Goal: Task Accomplishment & Management: Complete application form

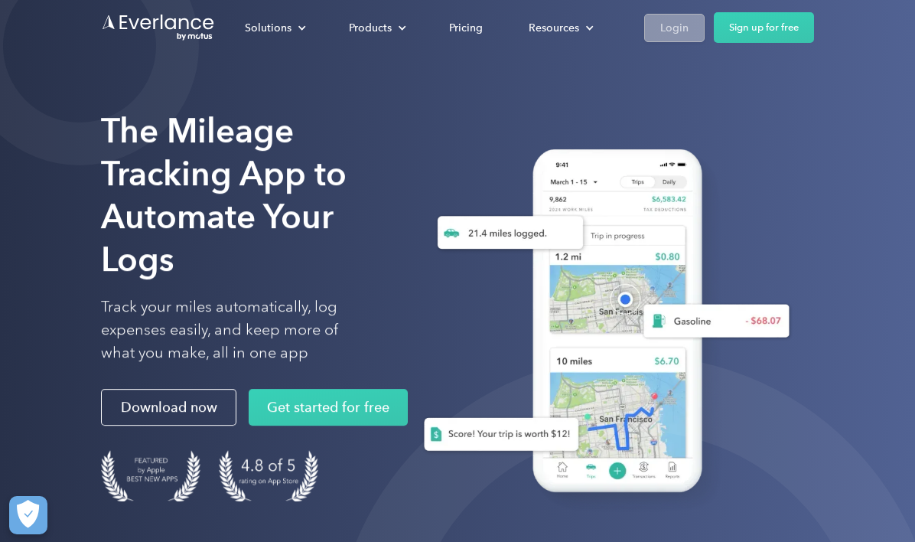
click at [667, 26] on div "Login" at bounding box center [674, 27] width 28 height 19
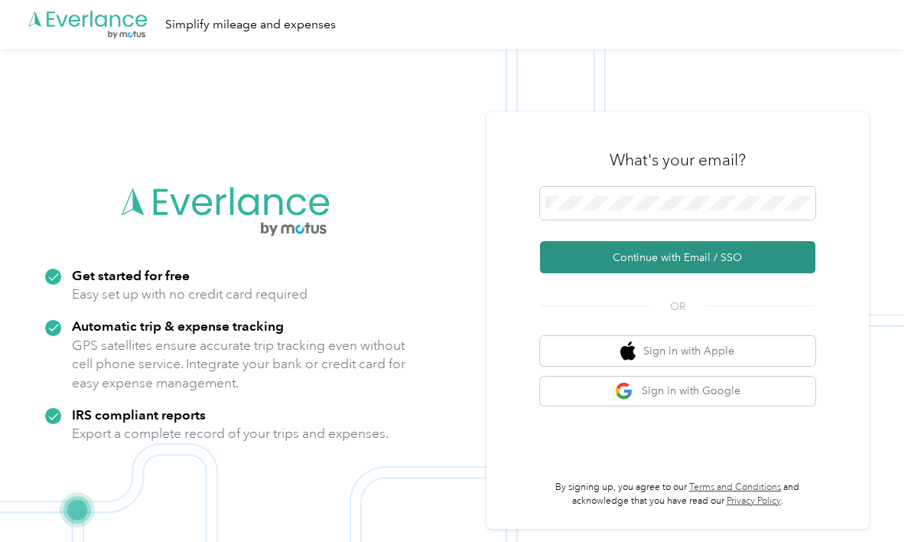
click at [614, 252] on button "Continue with Email / SSO" at bounding box center [677, 257] width 275 height 32
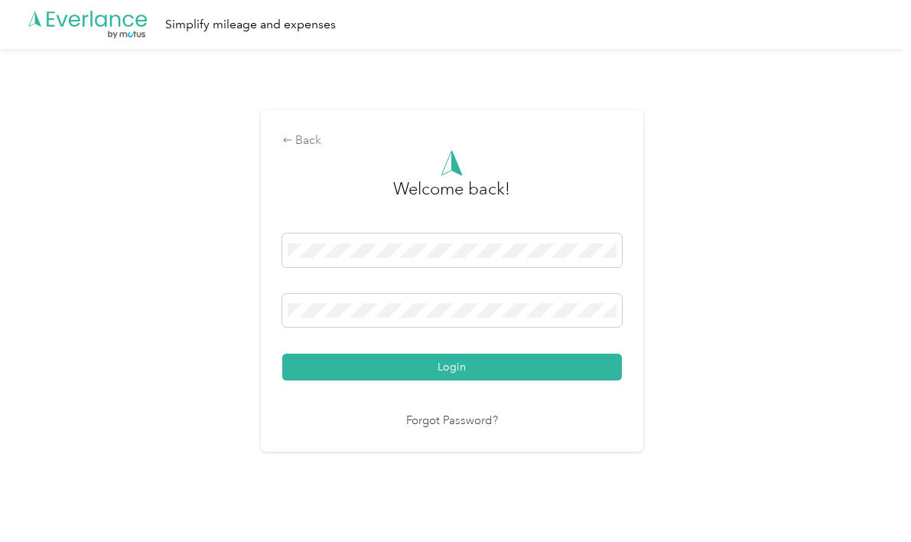
click at [455, 367] on button "Login" at bounding box center [452, 366] width 340 height 27
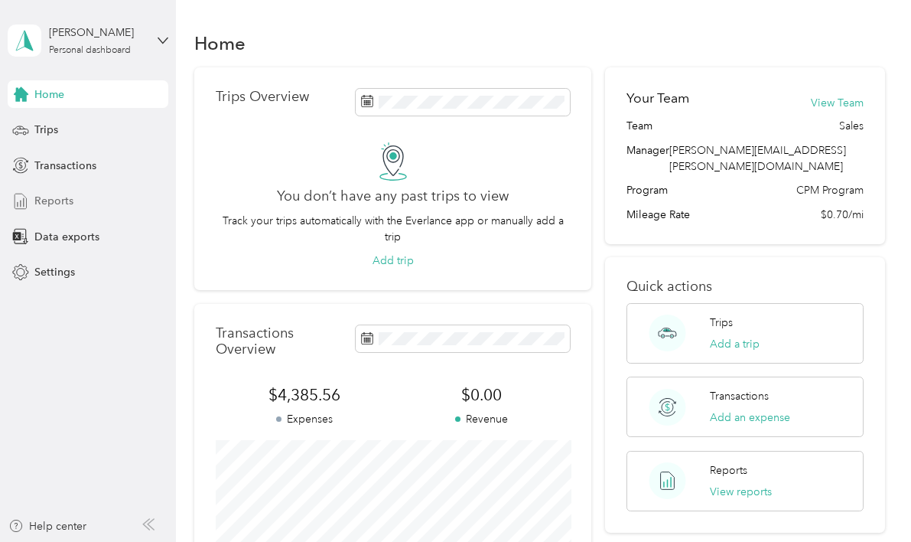
click at [56, 197] on span "Reports" at bounding box center [53, 201] width 39 height 16
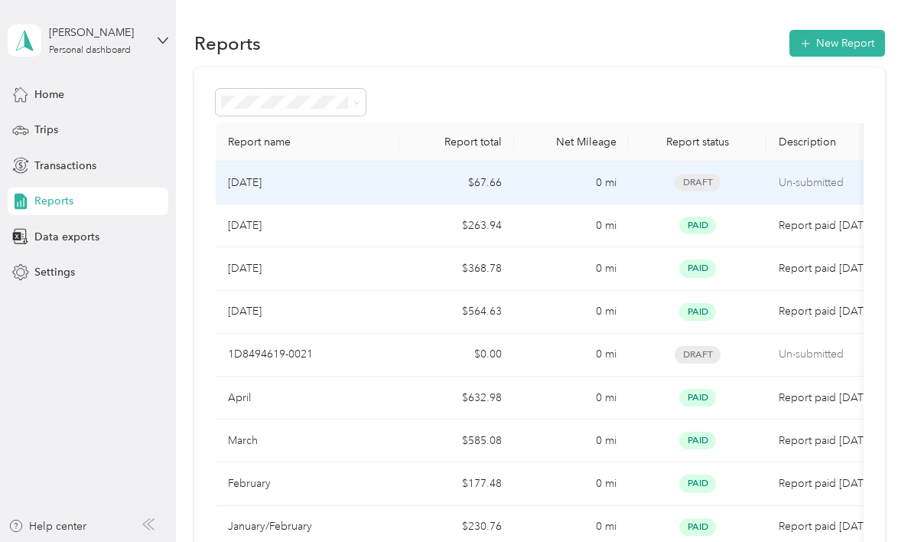
click at [545, 190] on td "0 mi" at bounding box center [571, 182] width 115 height 43
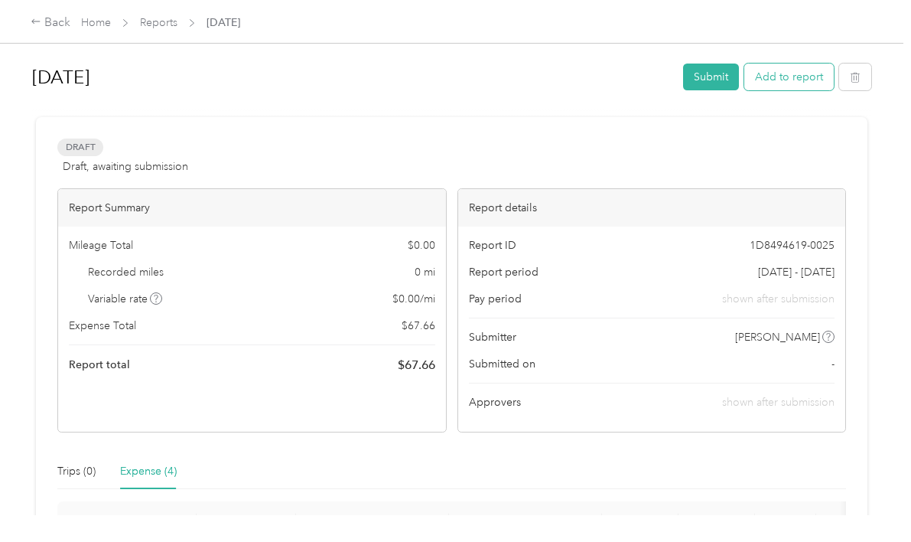
click at [795, 84] on button "Add to report" at bounding box center [788, 76] width 89 height 27
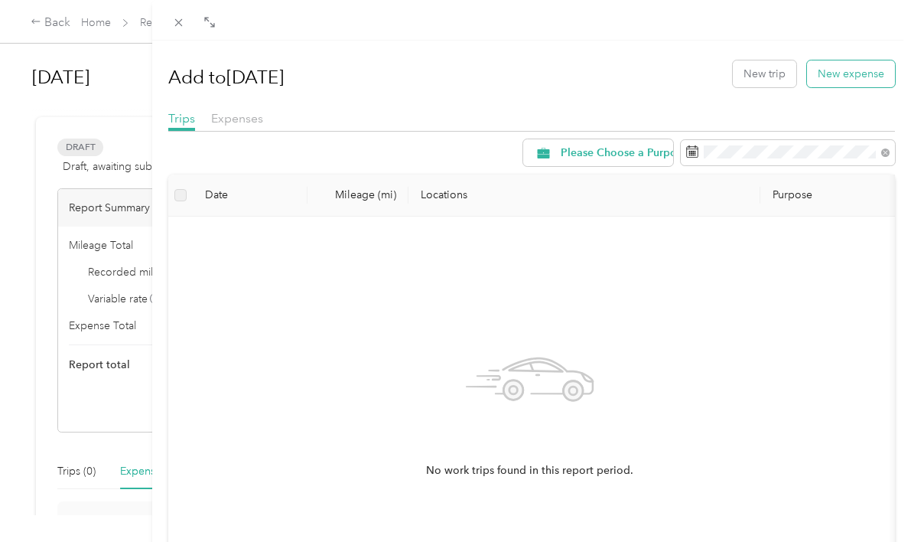
click at [855, 80] on button "New expense" at bounding box center [851, 73] width 88 height 27
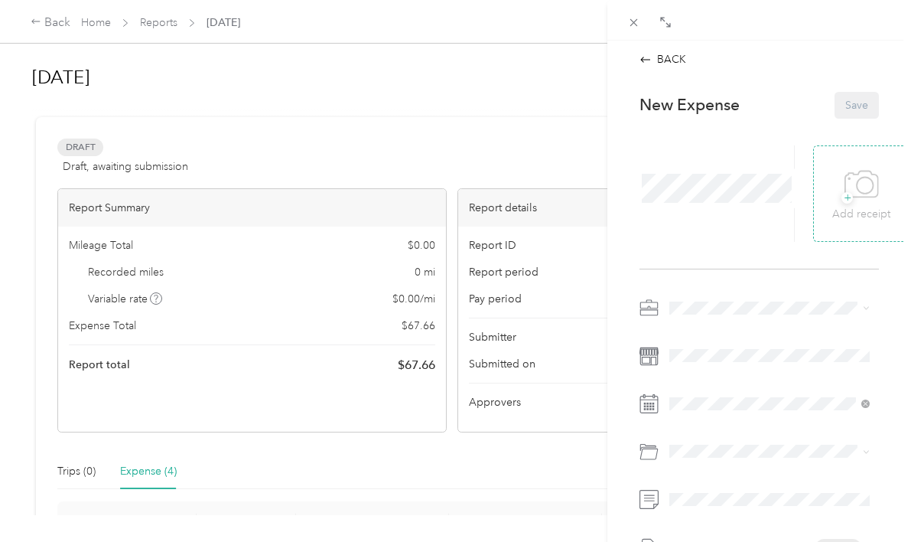
click at [855, 236] on div "+ Add receipt" at bounding box center [861, 193] width 96 height 96
click at [845, 195] on span "+" at bounding box center [846, 197] width 11 height 11
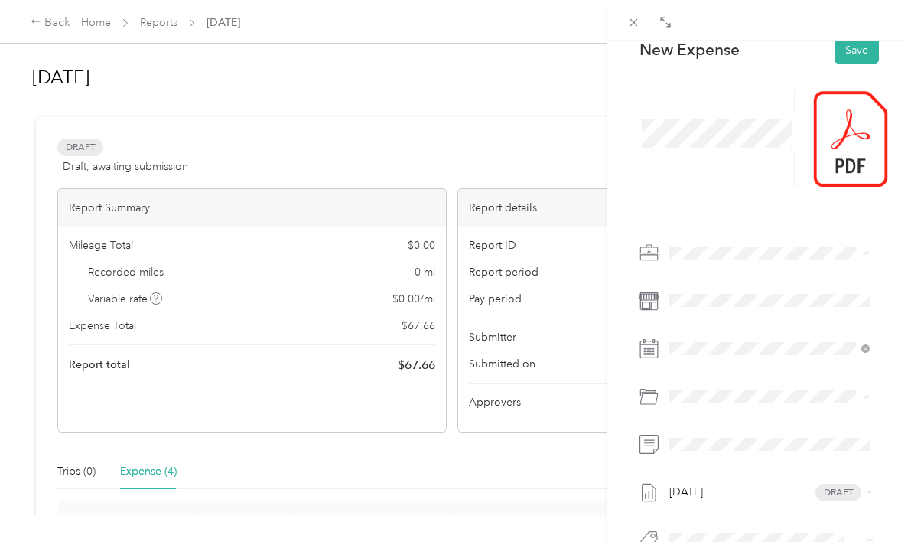
scroll to position [63, 0]
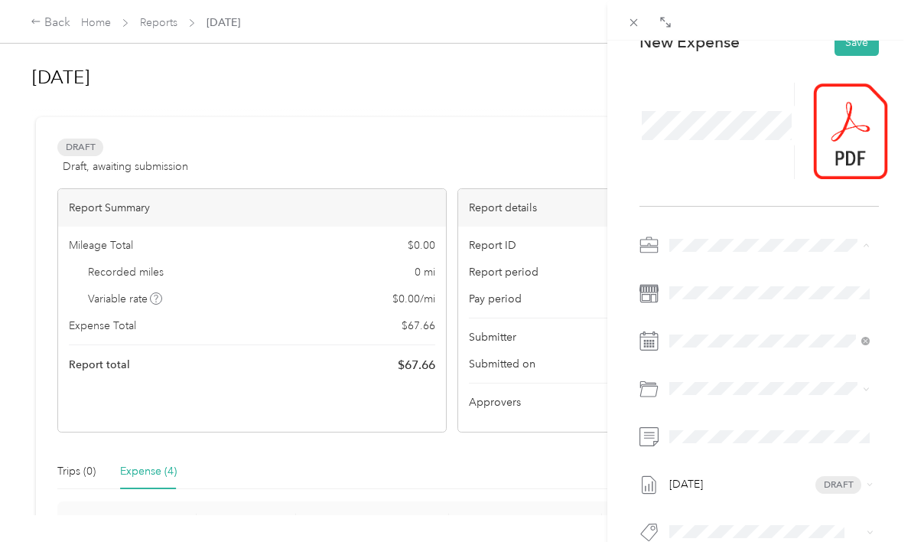
click at [728, 356] on li "Travel Expense (Not Food)" at bounding box center [769, 352] width 211 height 27
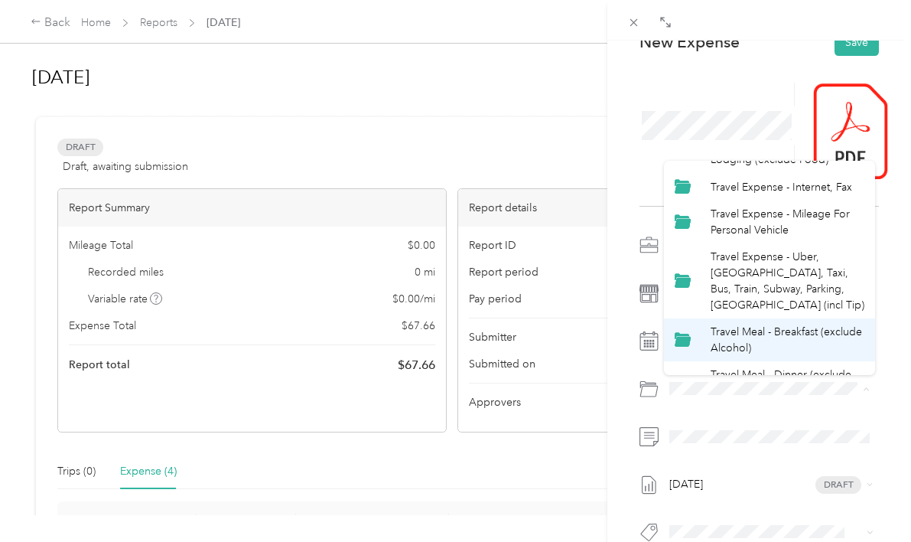
scroll to position [327, 0]
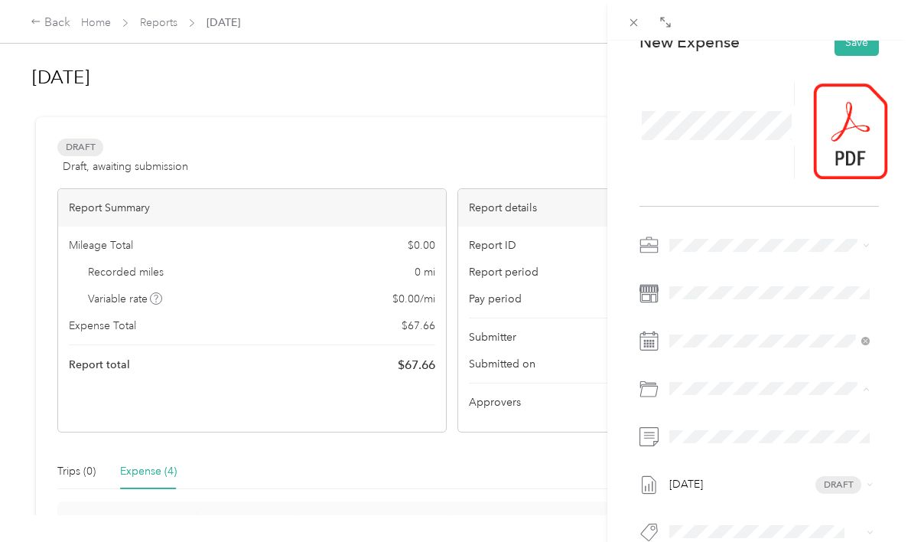
click at [735, 275] on span "Travel Expense - Uber, Lyft, Taxi, Bus, Train, Subway, Parking, Tolls (incl Tip)" at bounding box center [788, 270] width 154 height 61
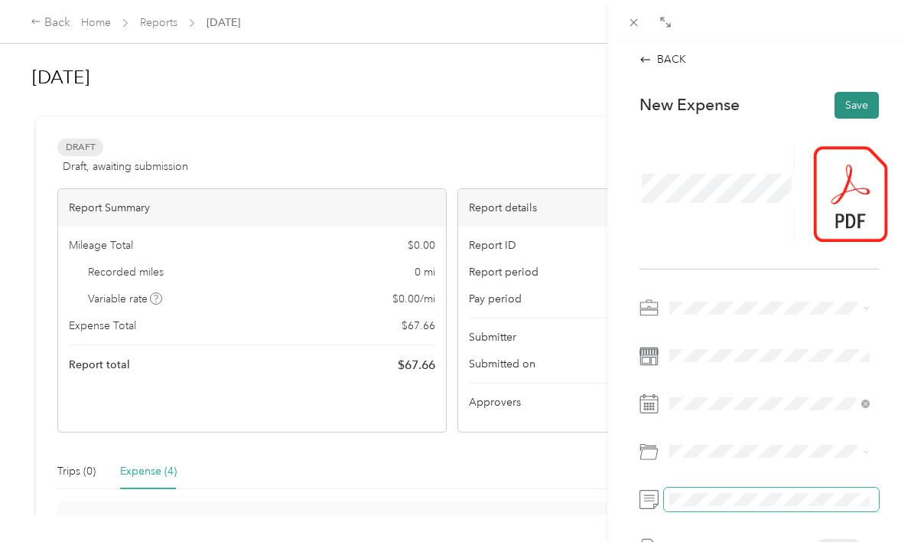
scroll to position [0, 0]
click at [844, 106] on button "Save" at bounding box center [856, 105] width 44 height 27
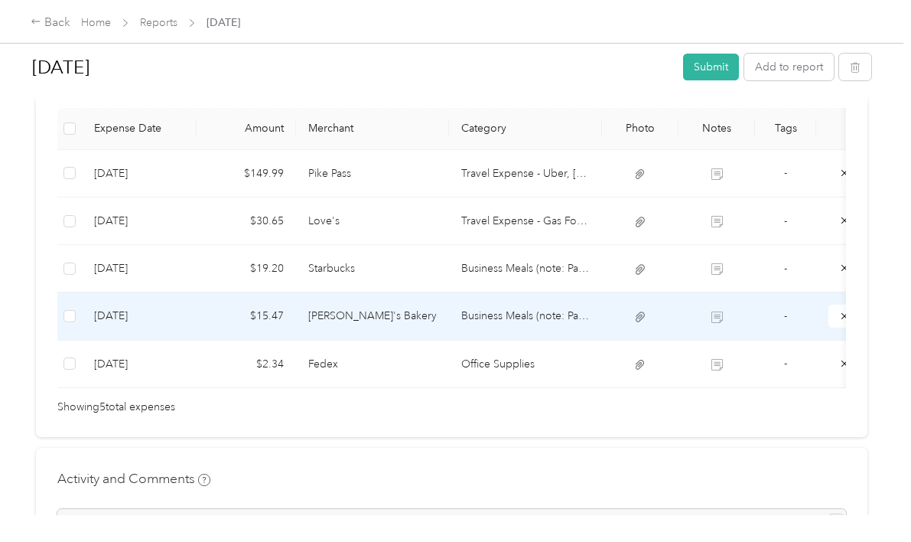
scroll to position [392, 0]
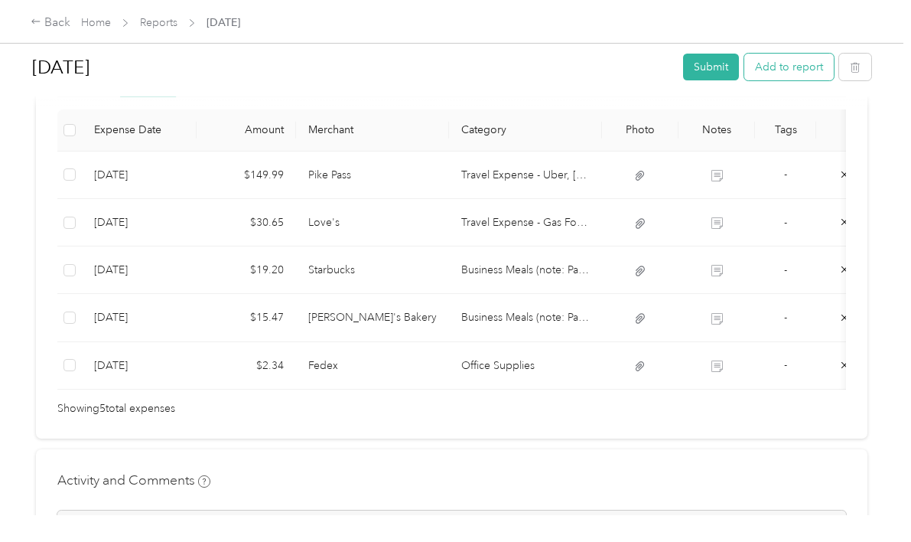
click at [804, 76] on button "Add to report" at bounding box center [788, 67] width 89 height 27
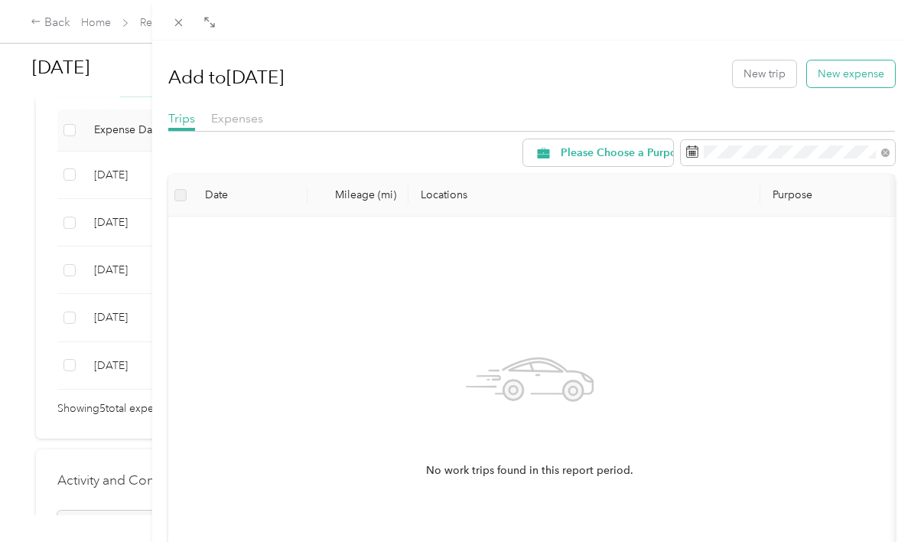
click at [834, 85] on button "New expense" at bounding box center [851, 73] width 88 height 27
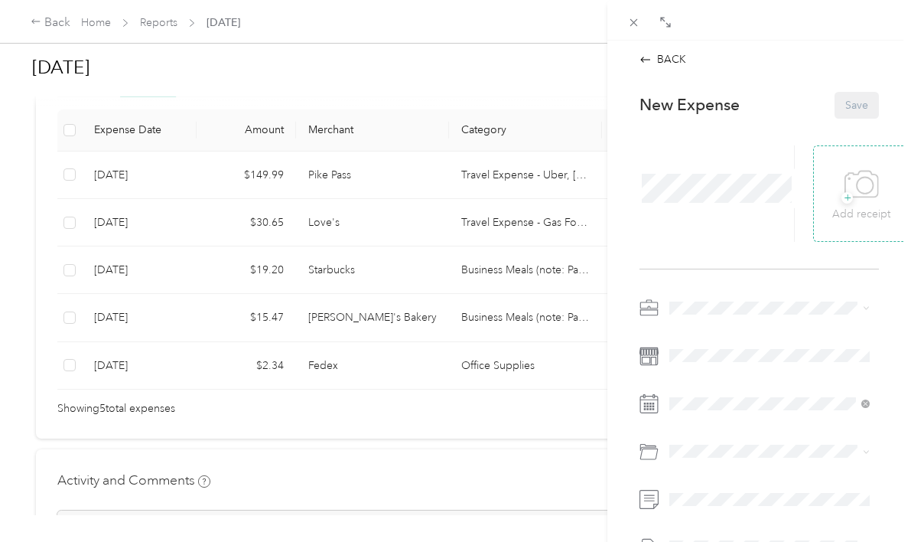
click at [861, 184] on icon at bounding box center [861, 185] width 34 height 42
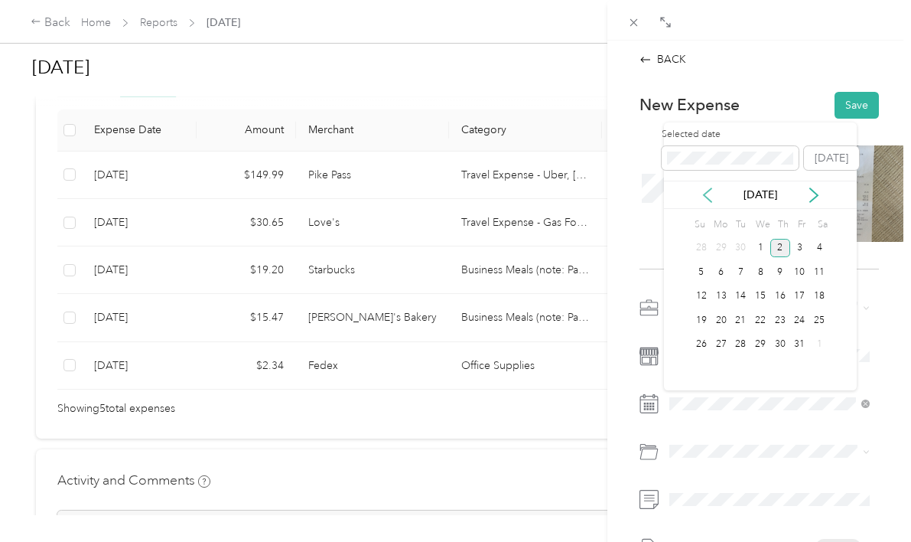
click at [709, 194] on icon at bounding box center [707, 194] width 15 height 15
click at [739, 340] on div "30" at bounding box center [740, 344] width 20 height 19
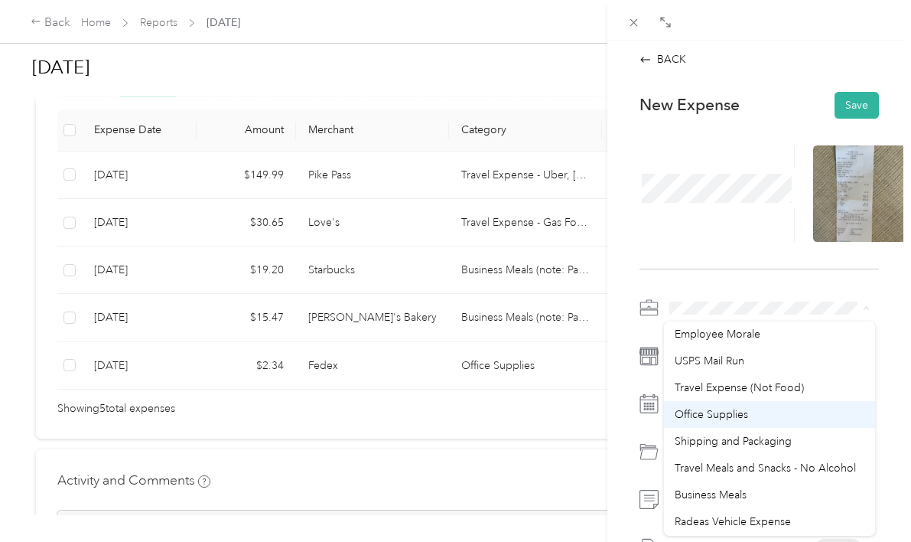
scroll to position [39, 0]
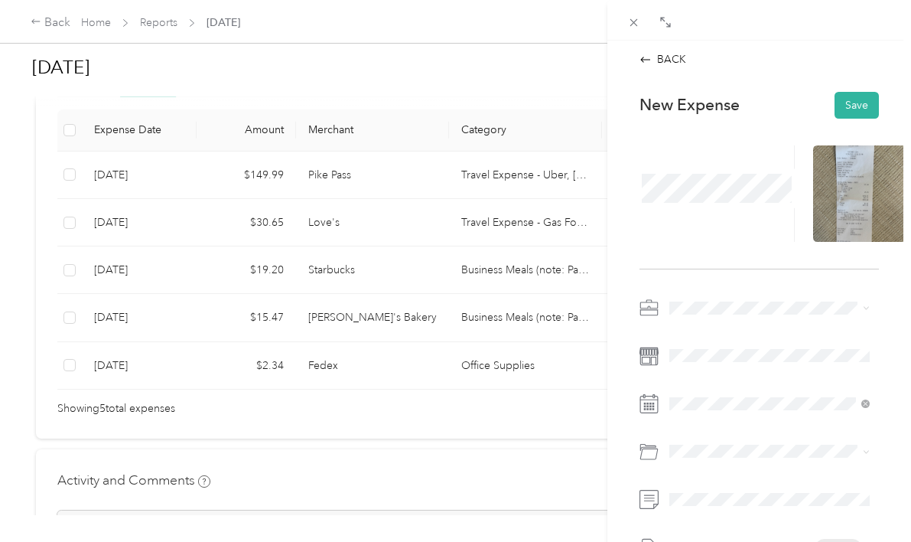
click at [711, 474] on div "Business Meals" at bounding box center [770, 478] width 190 height 16
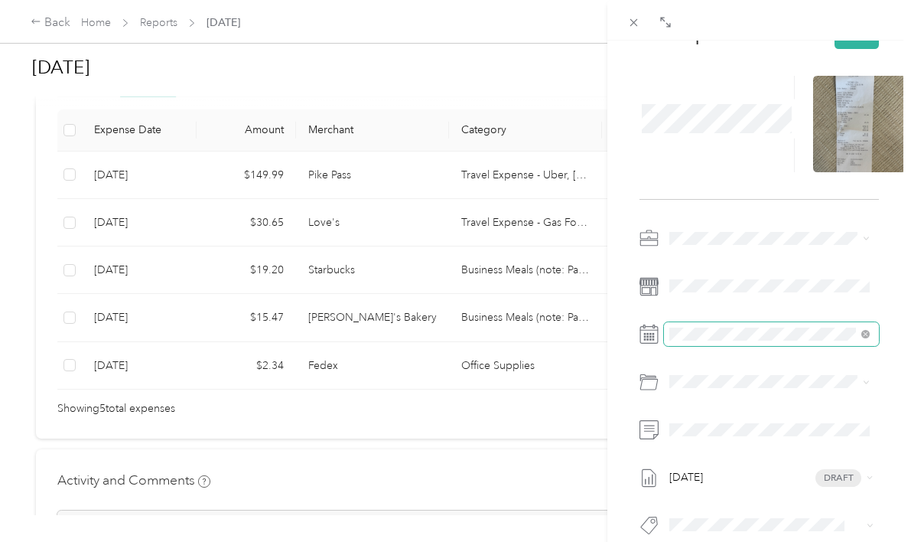
scroll to position [71, 0]
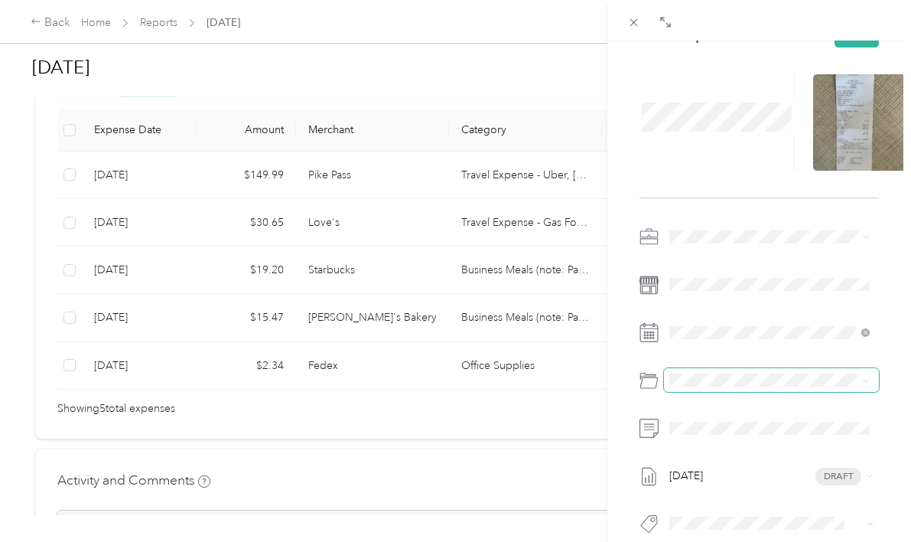
click at [698, 386] on span at bounding box center [771, 380] width 215 height 24
click at [730, 217] on div "Business Meals (note: Participants & Purpose)" at bounding box center [788, 206] width 155 height 32
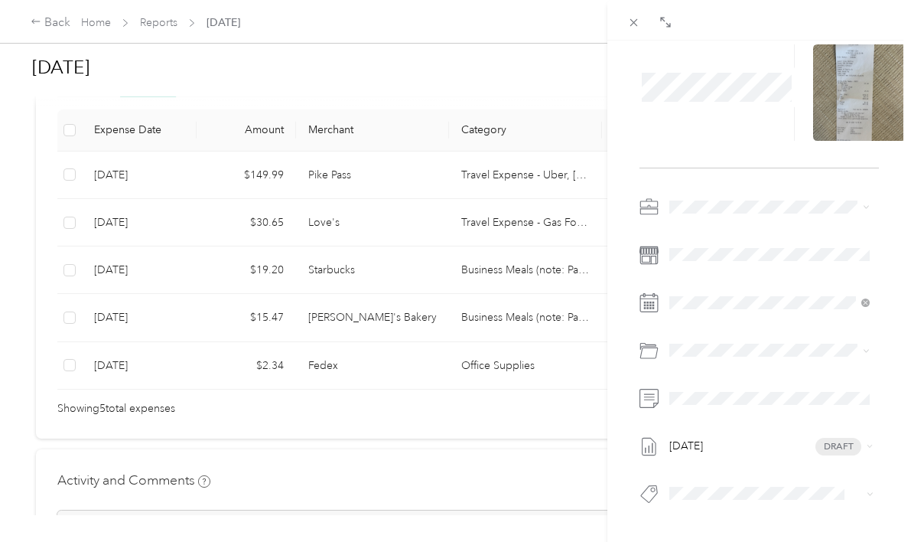
click at [623, 470] on div "BACK This expense cannot be edited because it is either under review, approved,…" at bounding box center [759, 312] width 304 height 542
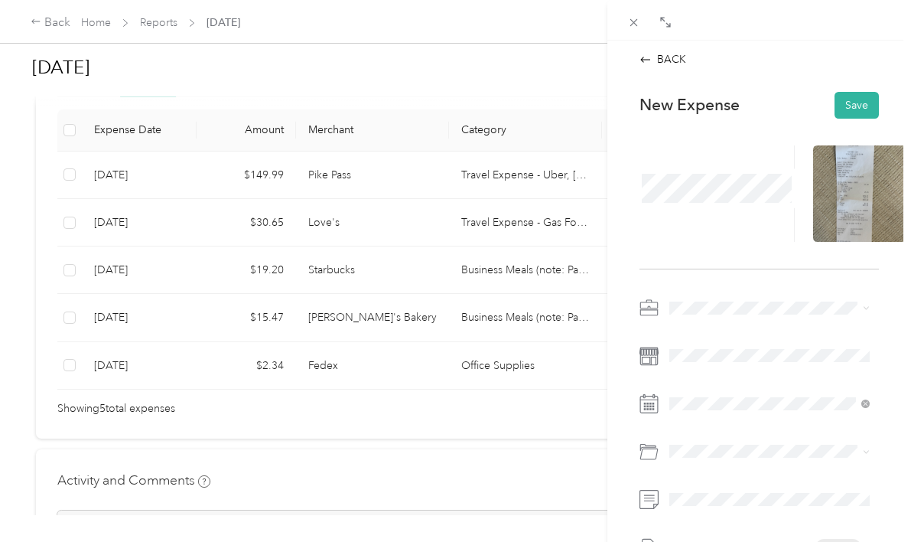
scroll to position [0, 0]
click at [851, 107] on button "Save" at bounding box center [856, 105] width 44 height 27
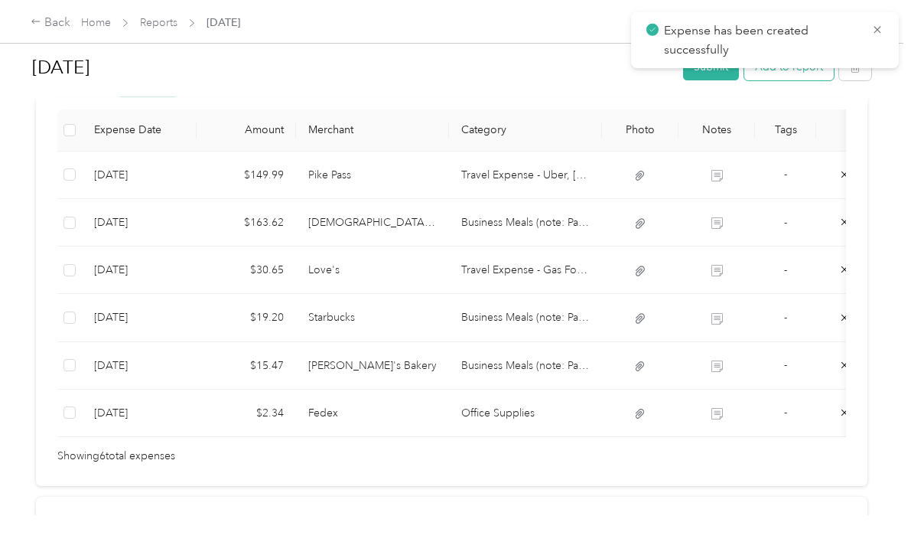
click at [801, 73] on button "Add to report" at bounding box center [788, 67] width 89 height 27
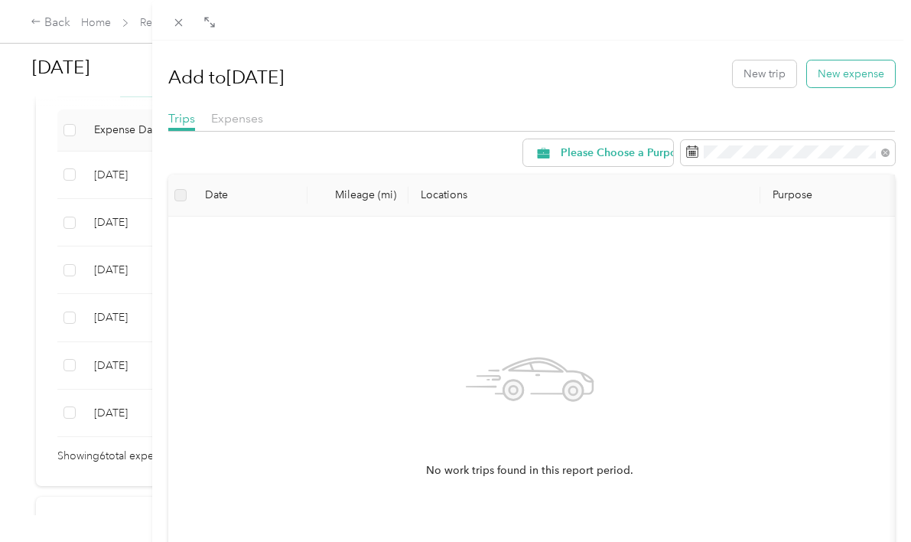
click at [840, 79] on button "New expense" at bounding box center [851, 73] width 88 height 27
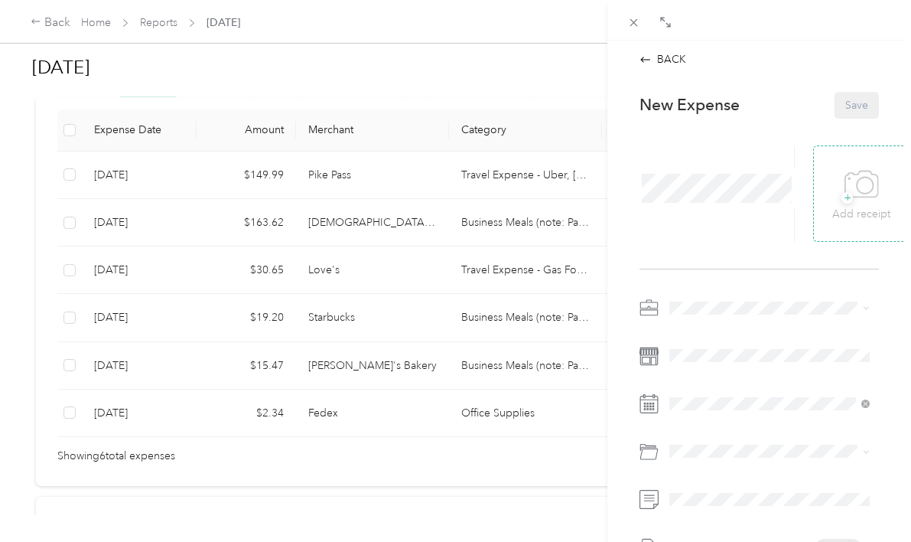
click at [847, 207] on p "Add receipt" at bounding box center [861, 214] width 58 height 17
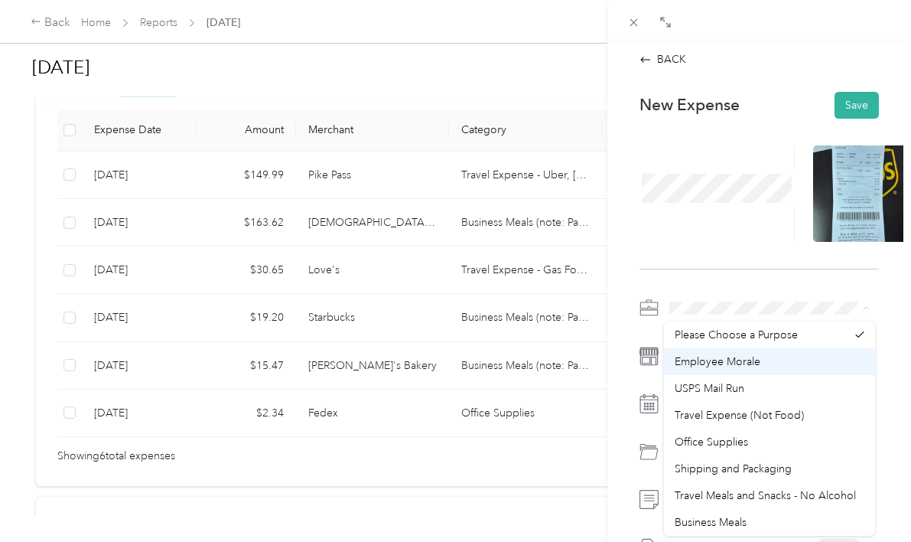
scroll to position [22, 0]
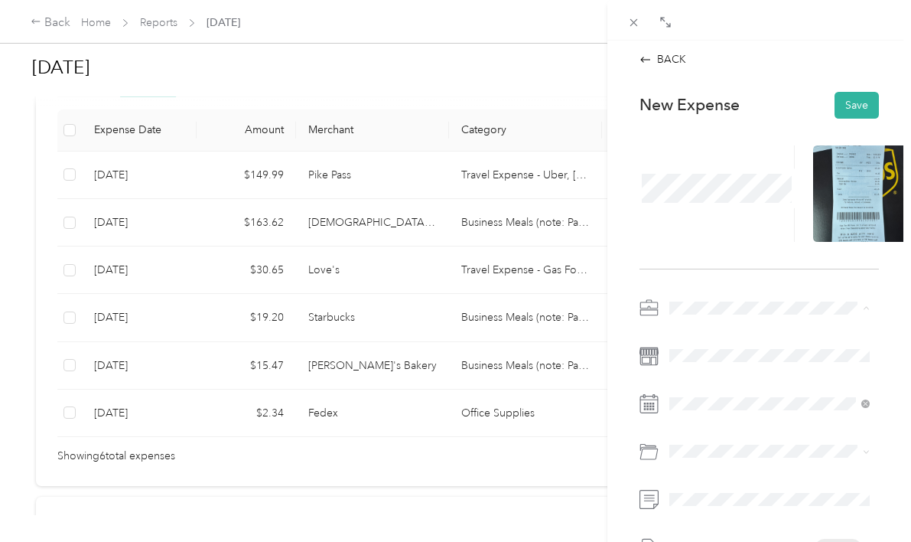
click at [710, 406] on li "Office Supplies" at bounding box center [769, 419] width 211 height 27
click at [738, 393] on span at bounding box center [771, 404] width 215 height 24
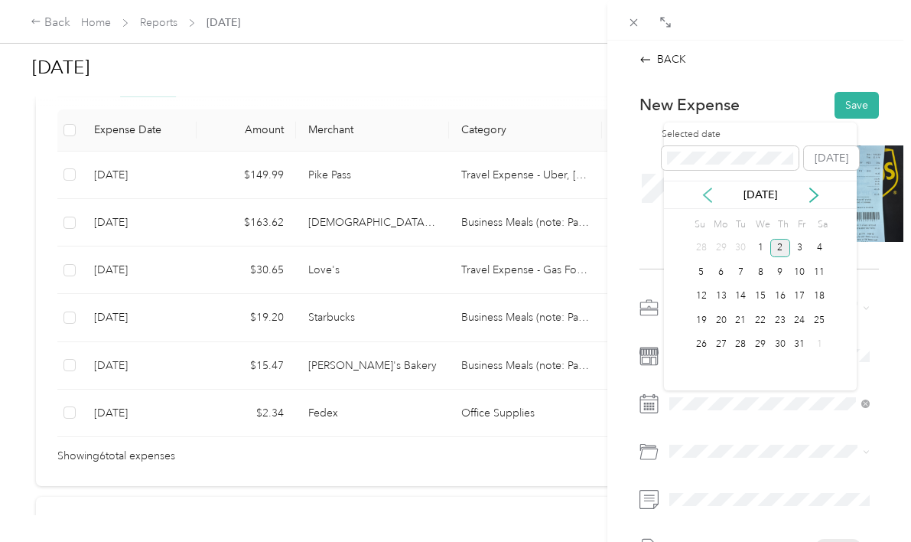
click at [705, 196] on icon at bounding box center [708, 195] width 8 height 14
click at [737, 343] on div "30" at bounding box center [740, 344] width 20 height 19
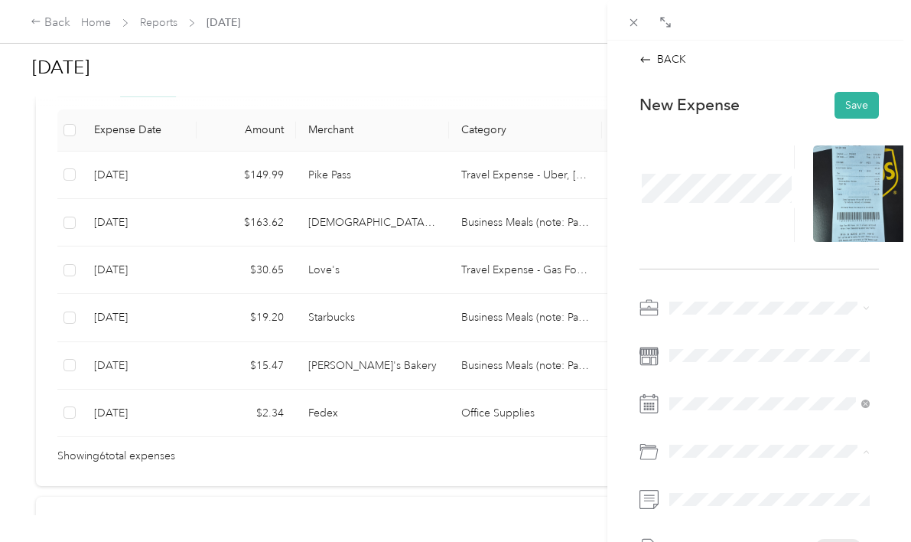
click at [722, 340] on span "Office Supplies" at bounding box center [747, 339] width 73 height 13
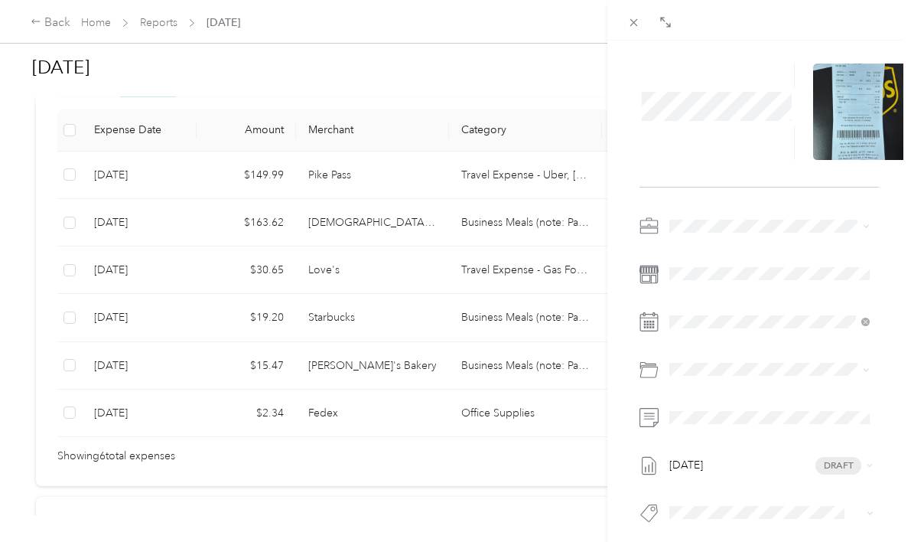
scroll to position [99, 0]
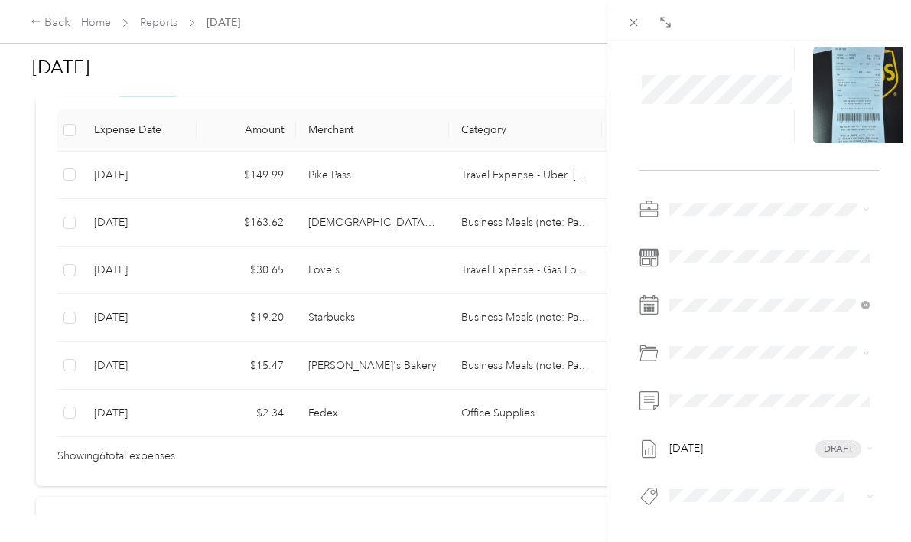
click at [629, 446] on div "New Expense Save September 1 Draft" at bounding box center [759, 276] width 272 height 588
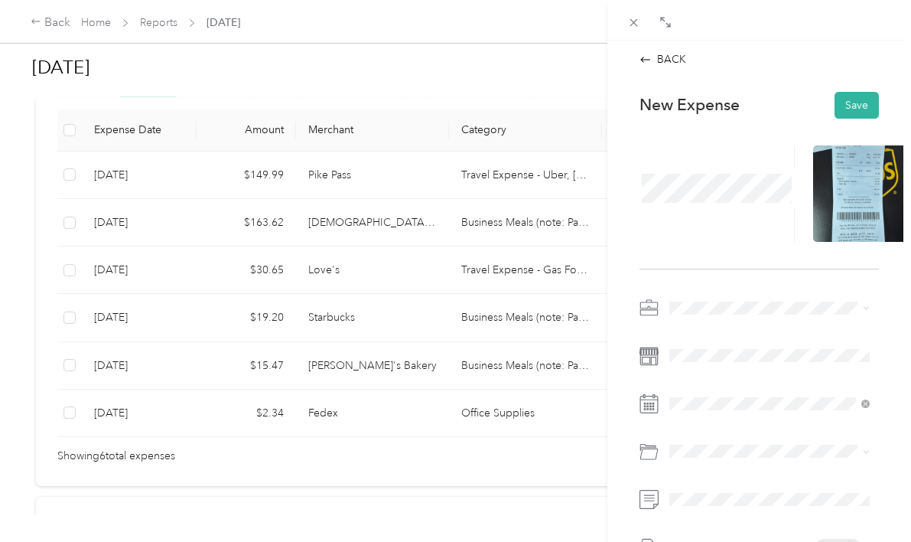
scroll to position [0, 0]
click at [844, 98] on button "Save" at bounding box center [856, 105] width 44 height 27
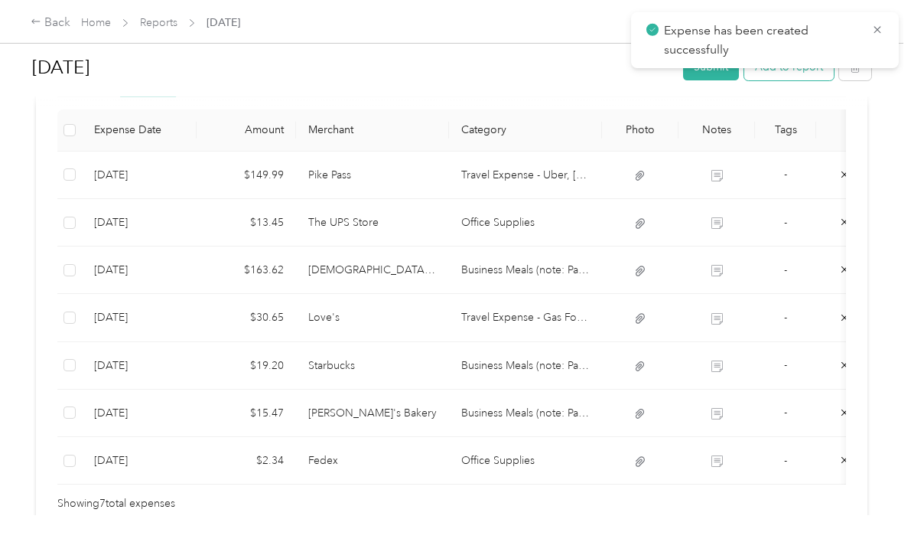
click at [812, 72] on button "Add to report" at bounding box center [788, 67] width 89 height 27
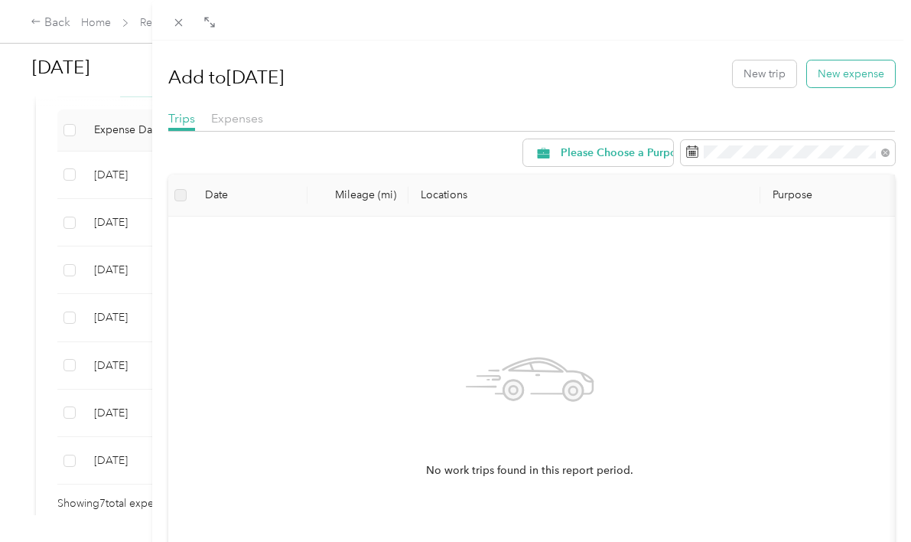
click at [841, 76] on button "New expense" at bounding box center [851, 73] width 88 height 27
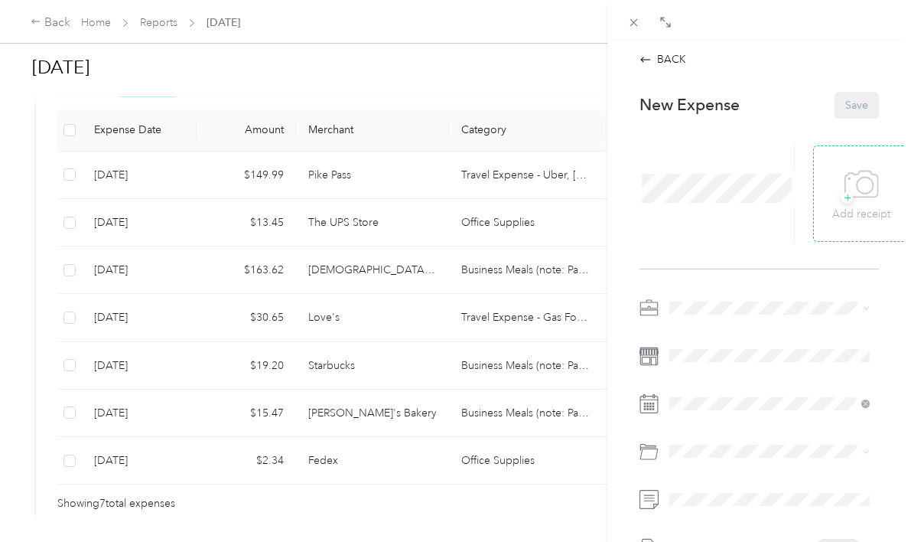
click at [869, 201] on icon at bounding box center [861, 185] width 34 height 42
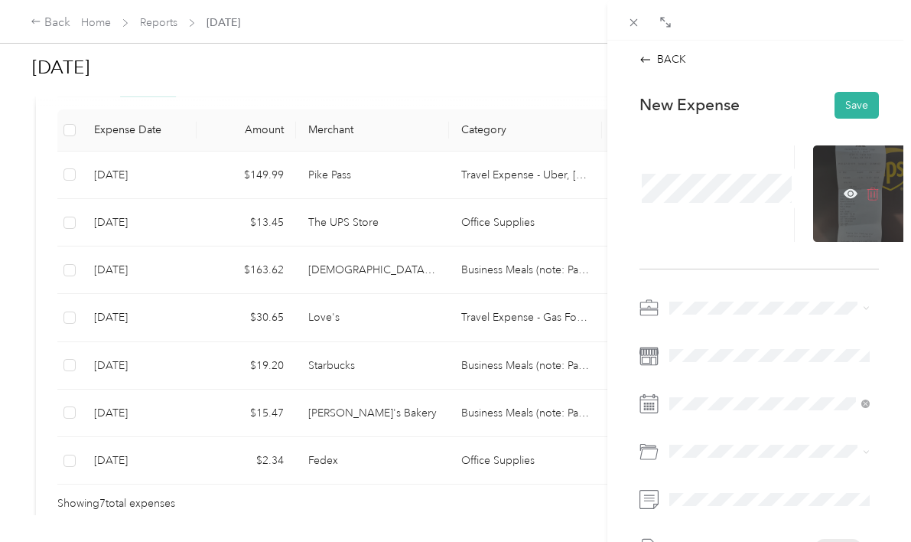
click at [870, 191] on icon at bounding box center [873, 194] width 14 height 14
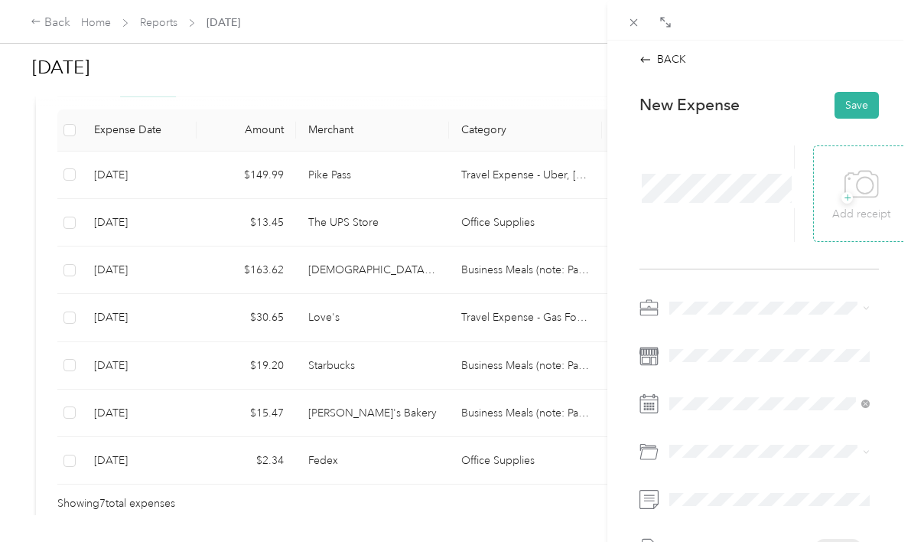
click at [870, 191] on icon at bounding box center [861, 185] width 34 height 42
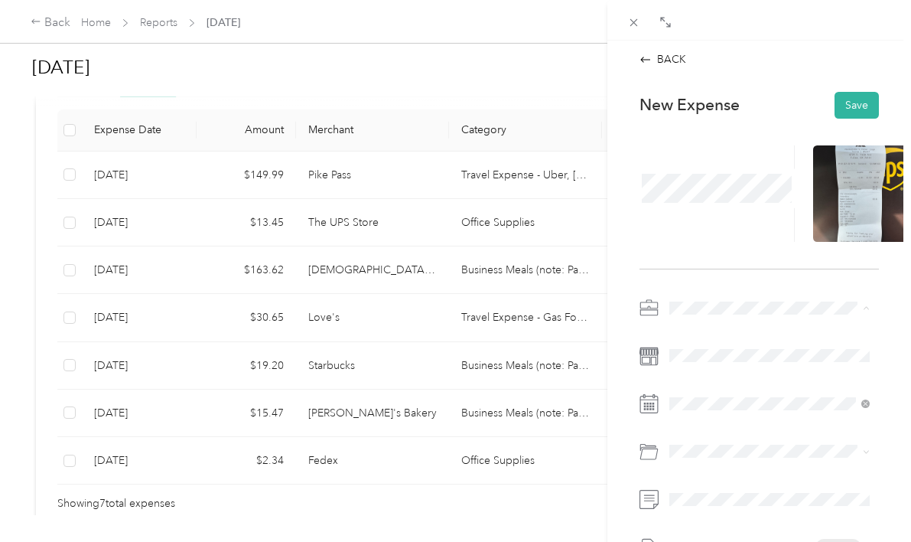
click at [721, 415] on span "Travel Expense (Not Food)" at bounding box center [739, 414] width 129 height 13
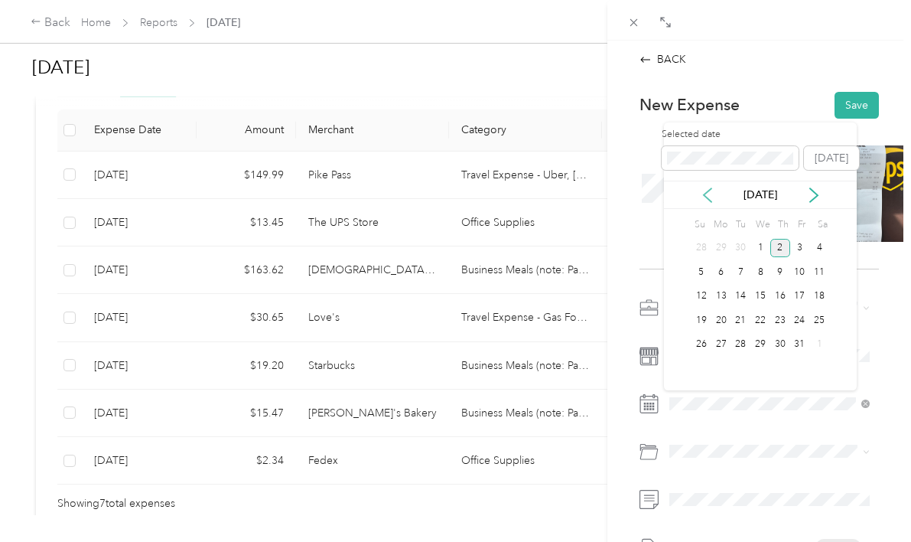
click at [708, 197] on icon at bounding box center [707, 194] width 15 height 15
click at [736, 336] on div "30" at bounding box center [740, 344] width 20 height 19
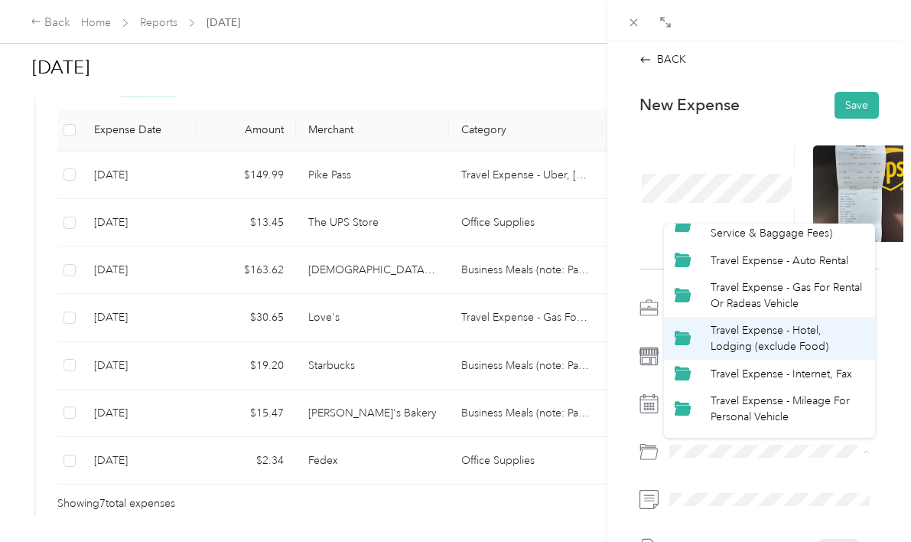
scroll to position [195, 0]
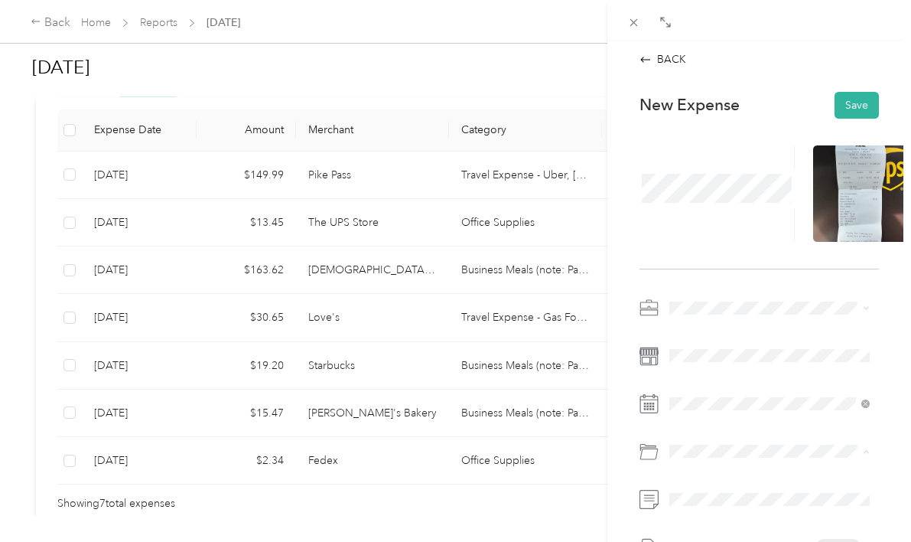
click at [740, 291] on div "Travel Expense - Gas For Rental Or Radeas Vehicle" at bounding box center [788, 293] width 155 height 32
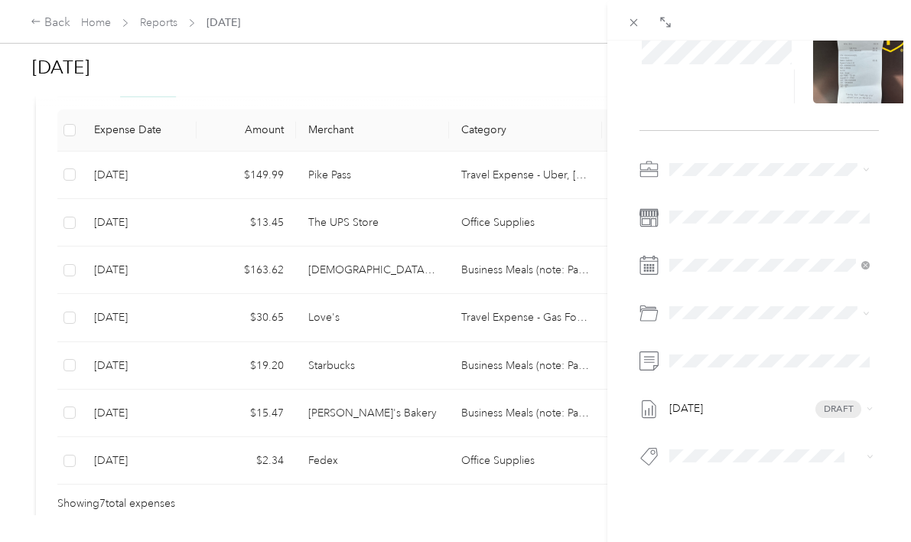
scroll to position [125, 0]
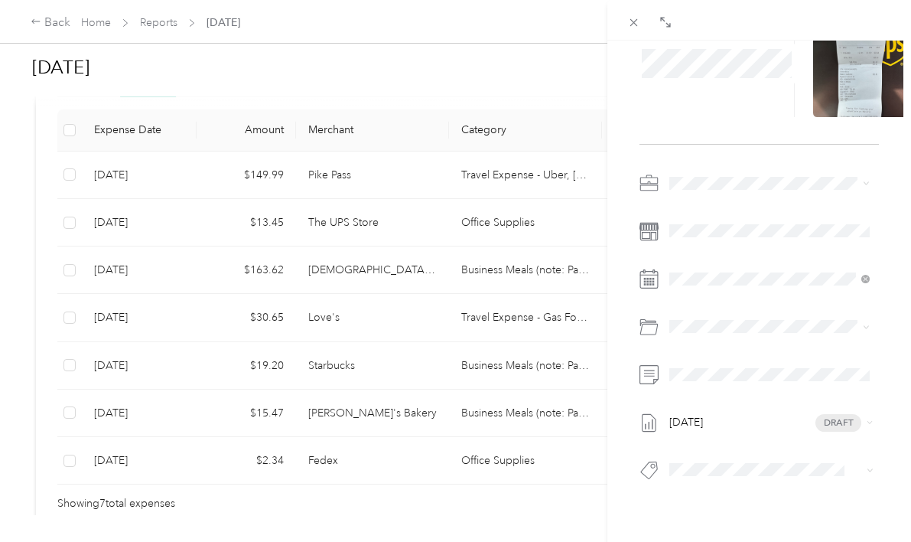
click at [626, 439] on div "New Expense Save September 1 Draft" at bounding box center [759, 250] width 272 height 588
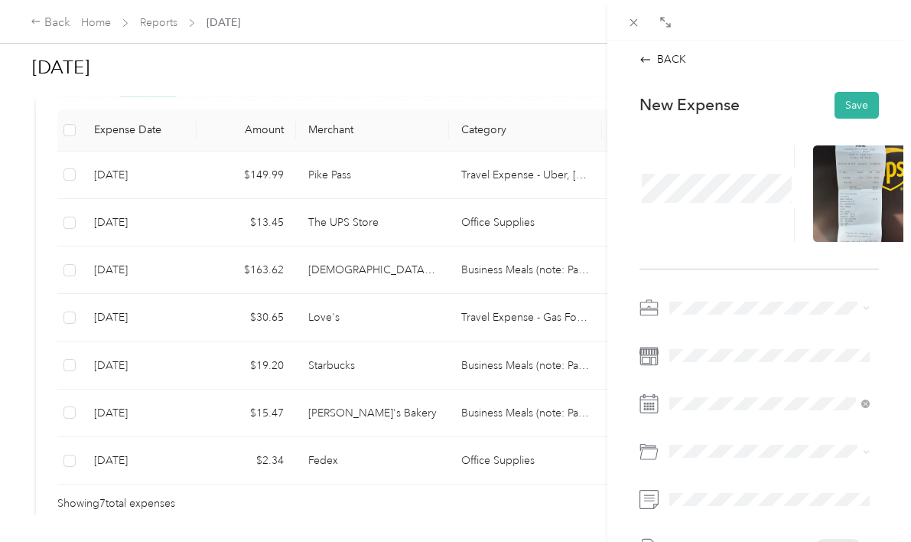
scroll to position [0, 0]
click at [852, 110] on button "Save" at bounding box center [856, 105] width 44 height 27
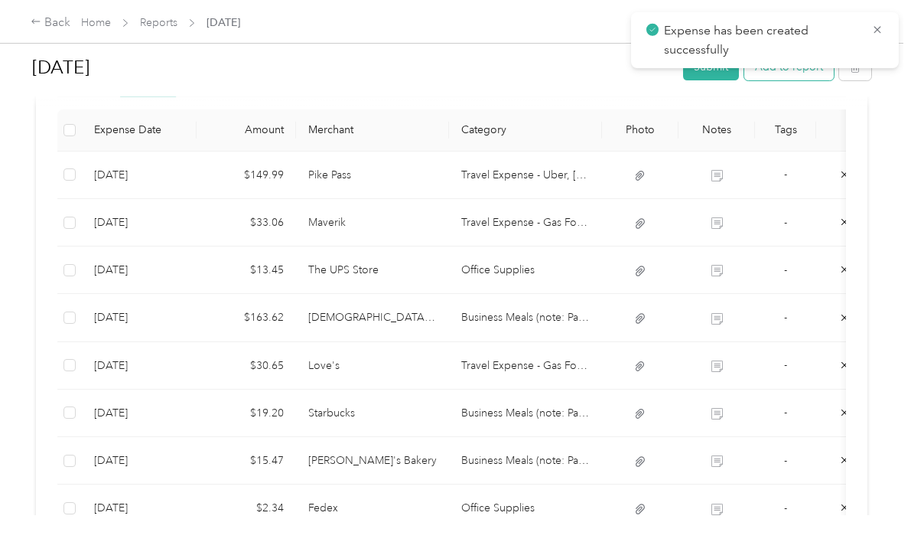
click at [812, 73] on button "Add to report" at bounding box center [788, 67] width 89 height 27
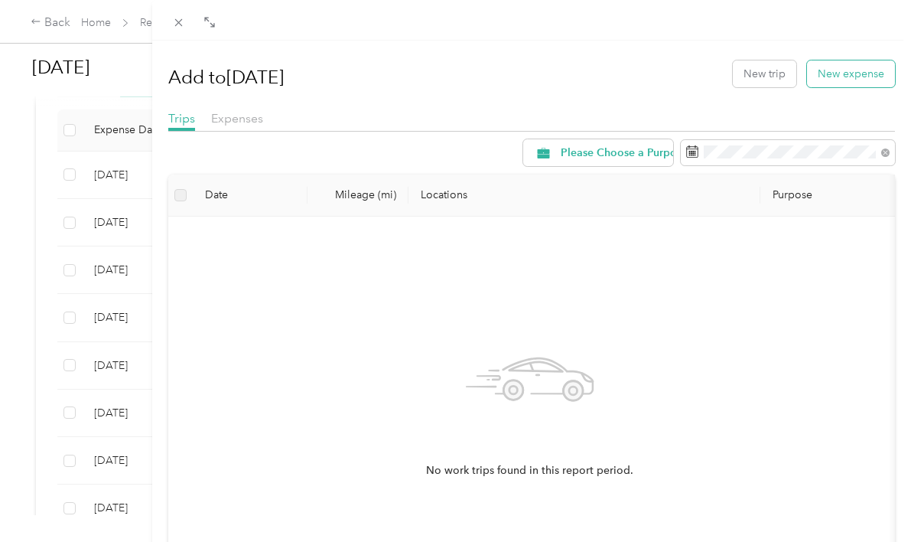
click at [834, 78] on button "New expense" at bounding box center [851, 73] width 88 height 27
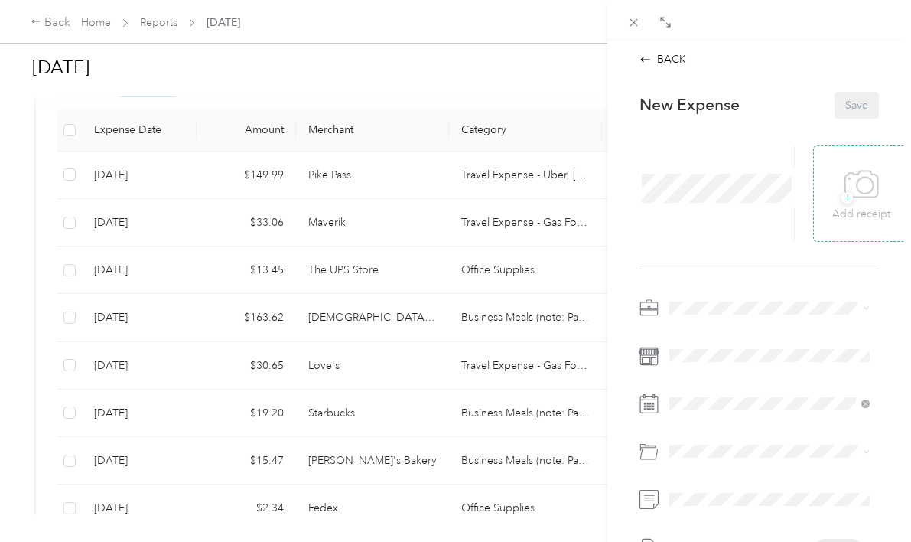
click at [857, 184] on icon at bounding box center [861, 185] width 34 height 42
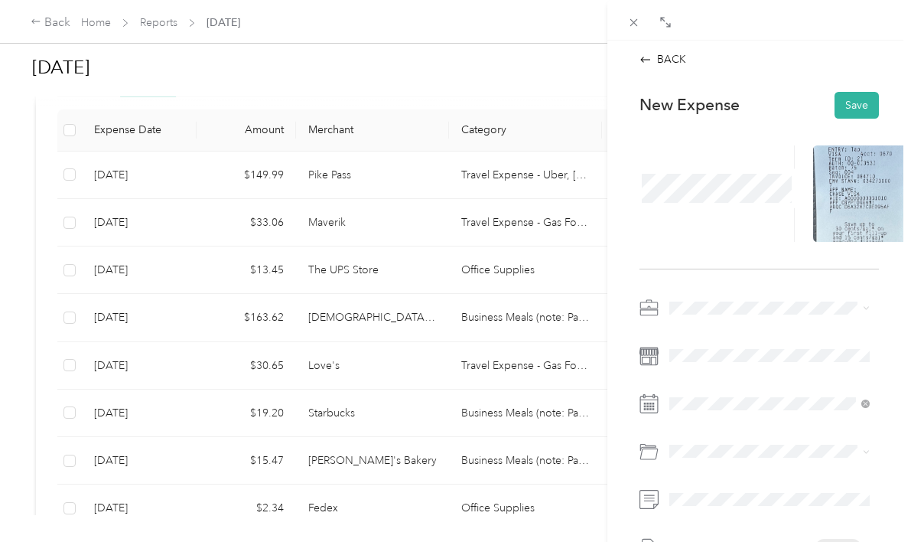
click at [724, 413] on span "Travel Expense (Not Food)" at bounding box center [739, 414] width 129 height 13
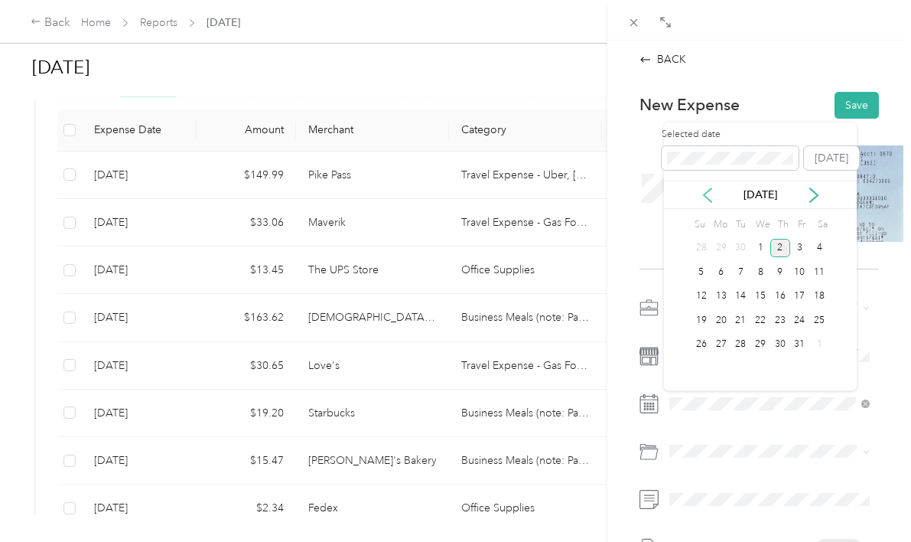
click at [706, 200] on icon at bounding box center [707, 194] width 15 height 15
click at [782, 319] on div "25" at bounding box center [780, 320] width 20 height 19
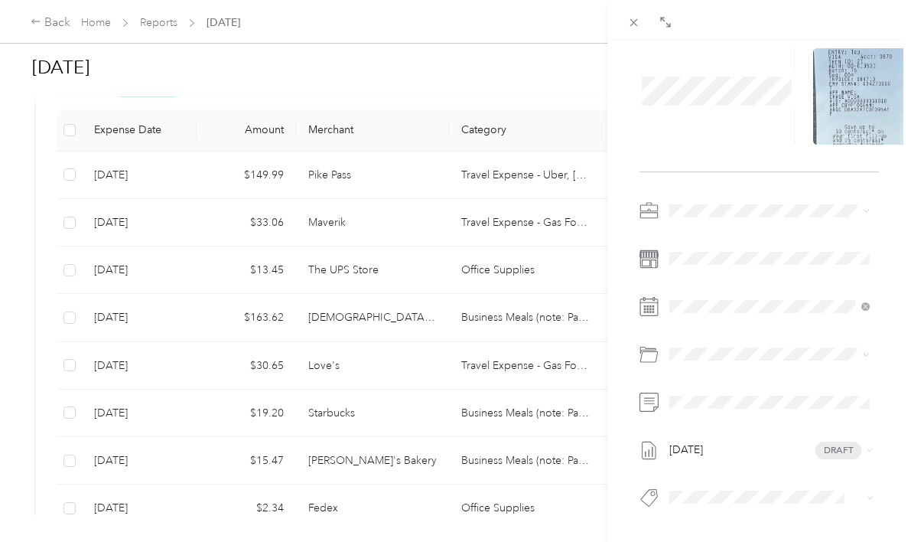
scroll to position [102, 0]
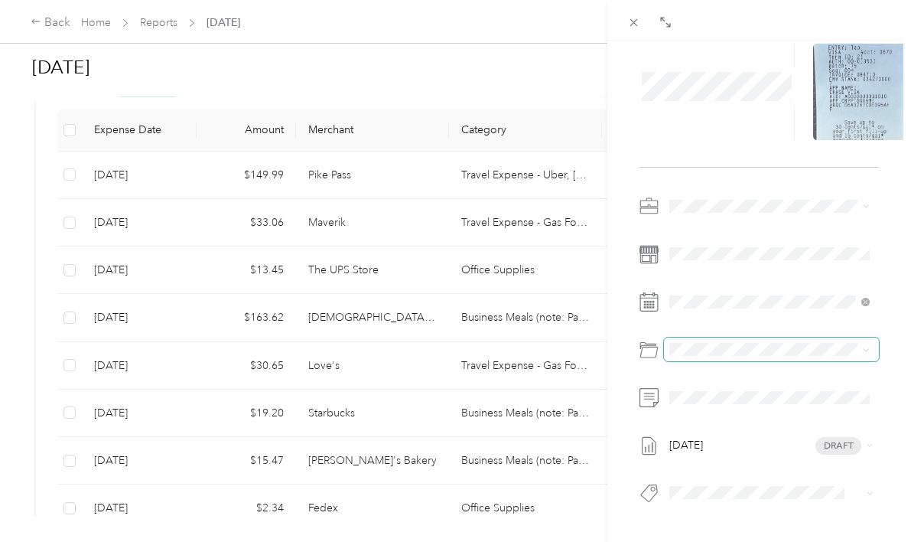
click at [723, 341] on span at bounding box center [771, 349] width 215 height 24
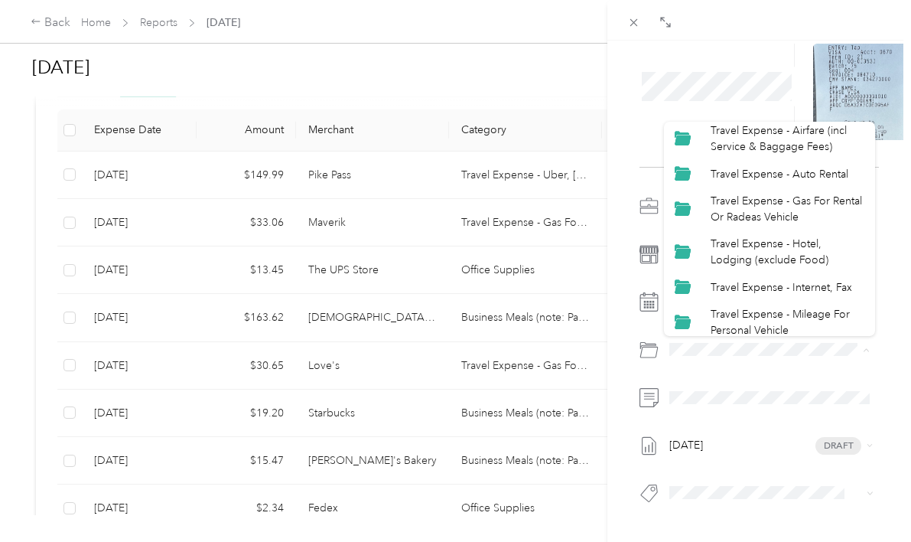
scroll to position [179, 0]
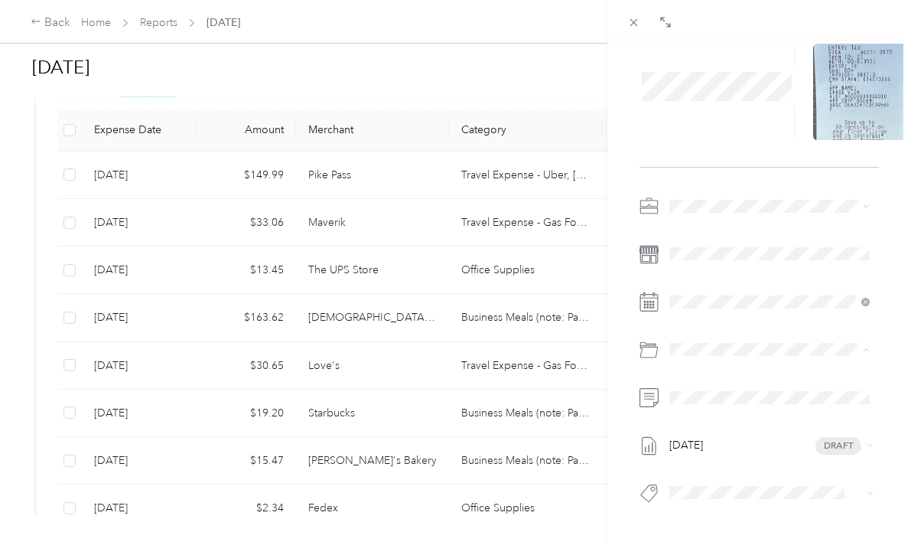
click at [746, 206] on div "Travel Expense - Gas For Rental Or Radeas Vehicle" at bounding box center [788, 207] width 155 height 32
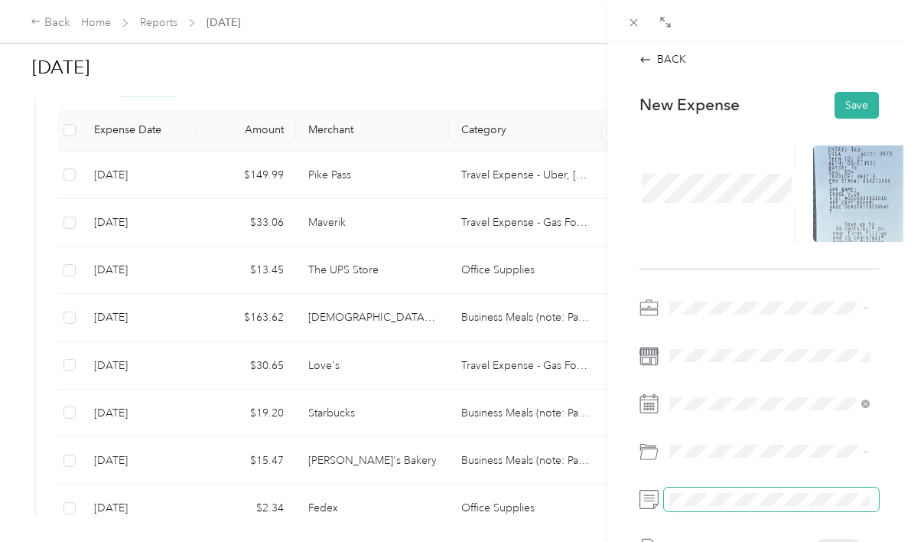
scroll to position [0, 0]
click at [854, 96] on button "Save" at bounding box center [856, 105] width 44 height 27
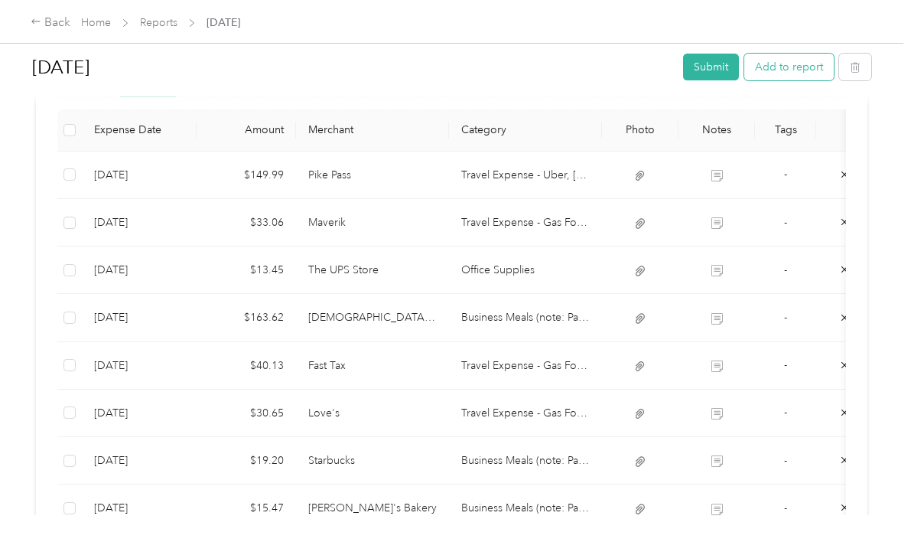
click at [792, 73] on button "Add to report" at bounding box center [788, 67] width 89 height 27
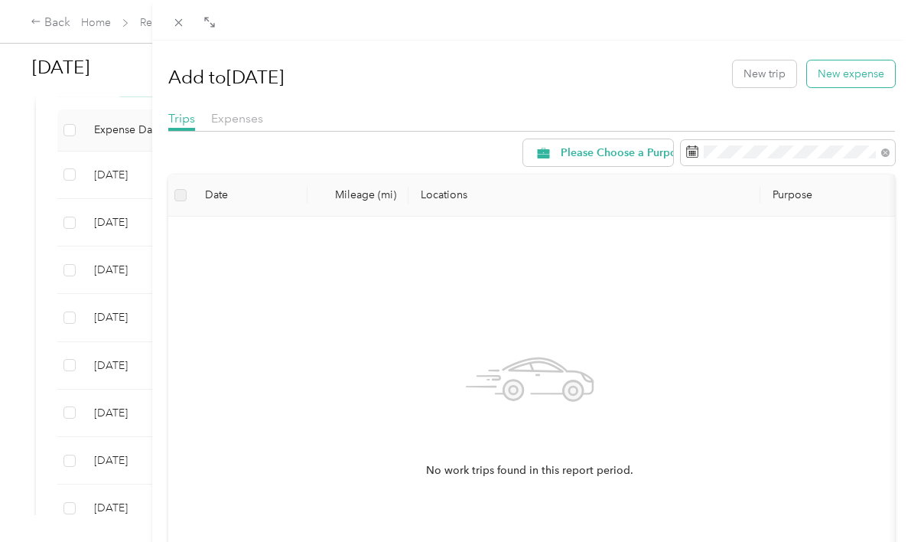
click at [838, 77] on button "New expense" at bounding box center [851, 73] width 88 height 27
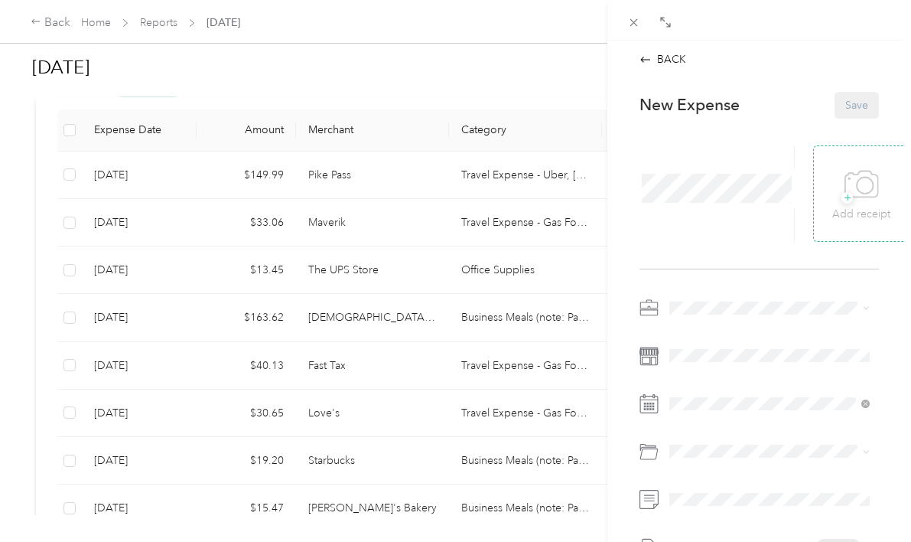
click at [844, 185] on icon at bounding box center [861, 185] width 34 height 42
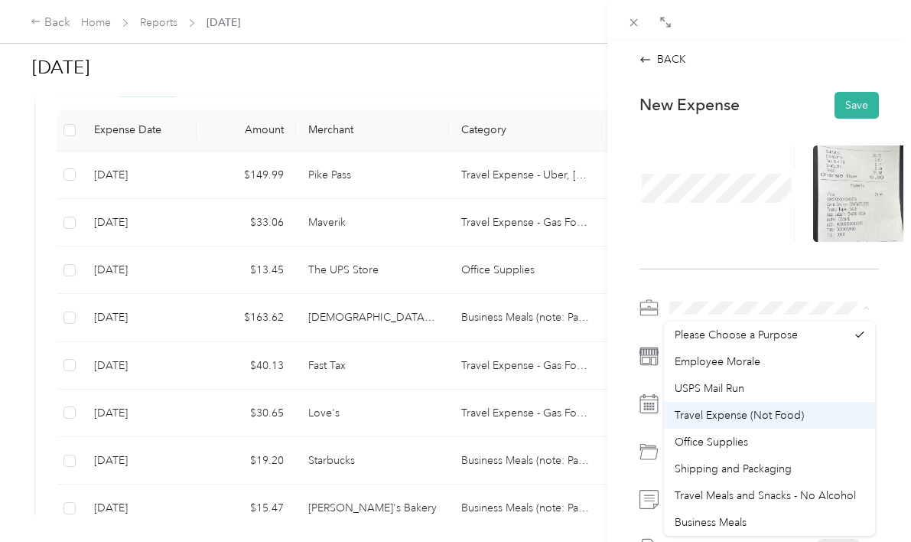
scroll to position [29, 0]
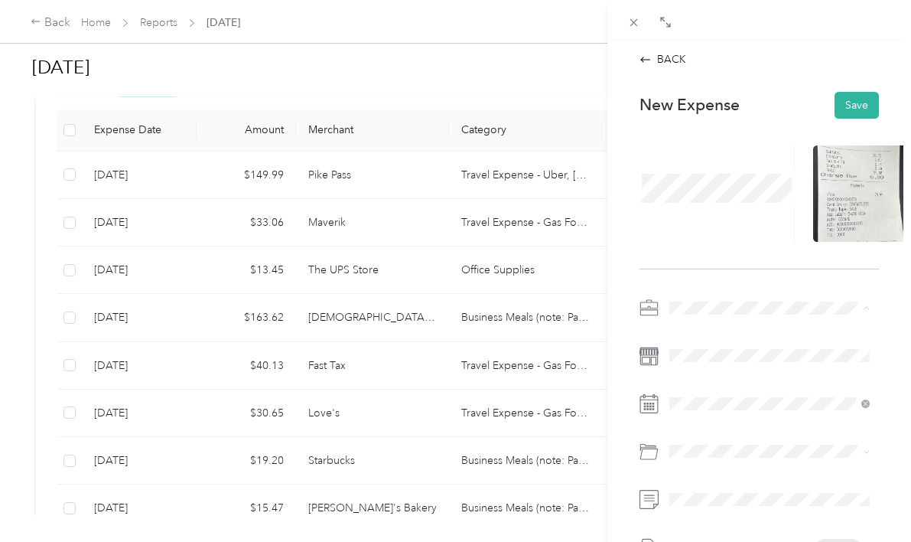
click at [716, 489] on span "Business Meals" at bounding box center [711, 492] width 72 height 13
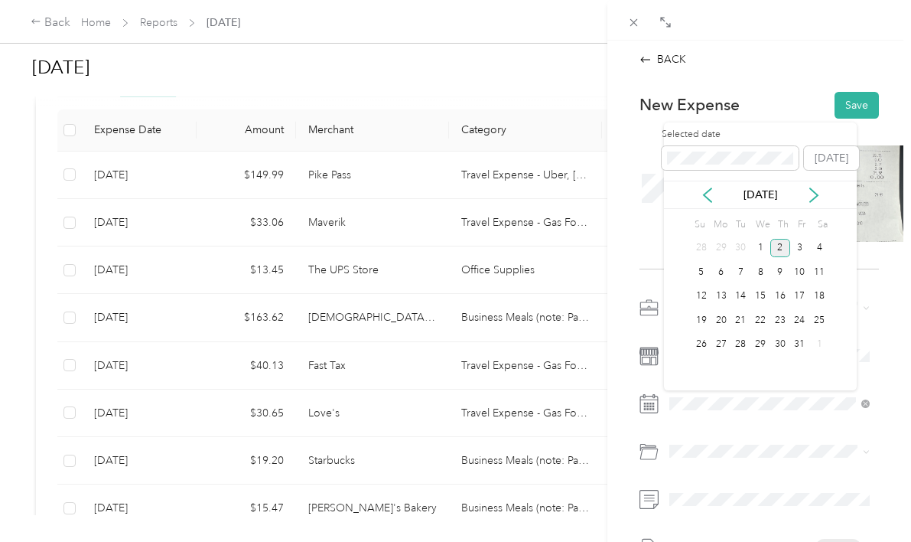
click at [715, 193] on div "Oct 2025" at bounding box center [760, 195] width 193 height 16
click at [714, 193] on icon at bounding box center [707, 194] width 15 height 15
click at [756, 317] on div "24" at bounding box center [760, 320] width 20 height 19
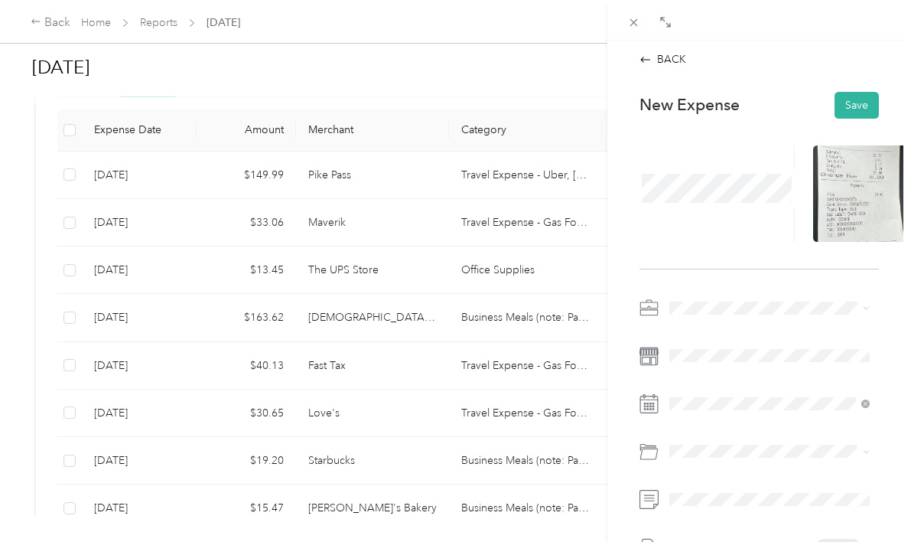
click at [730, 272] on span "Business Meals (note: Participants & Purpose)" at bounding box center [766, 276] width 110 height 29
click at [853, 107] on button "Save" at bounding box center [856, 105] width 44 height 27
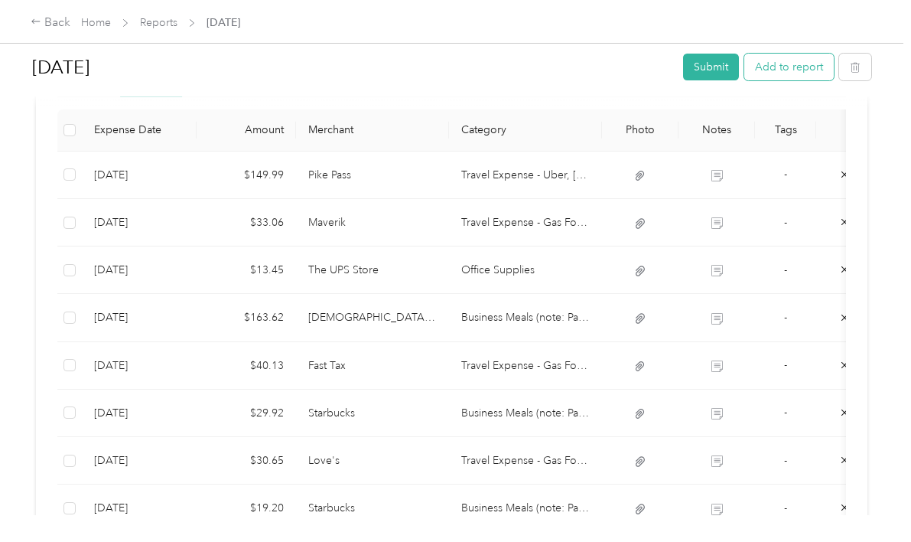
click at [802, 68] on button "Add to report" at bounding box center [788, 67] width 89 height 27
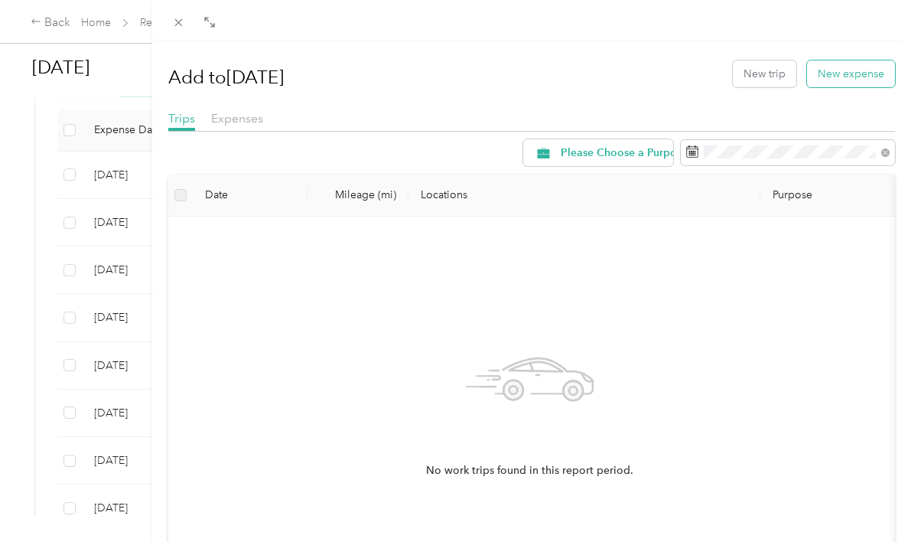
click at [841, 78] on button "New expense" at bounding box center [851, 73] width 88 height 27
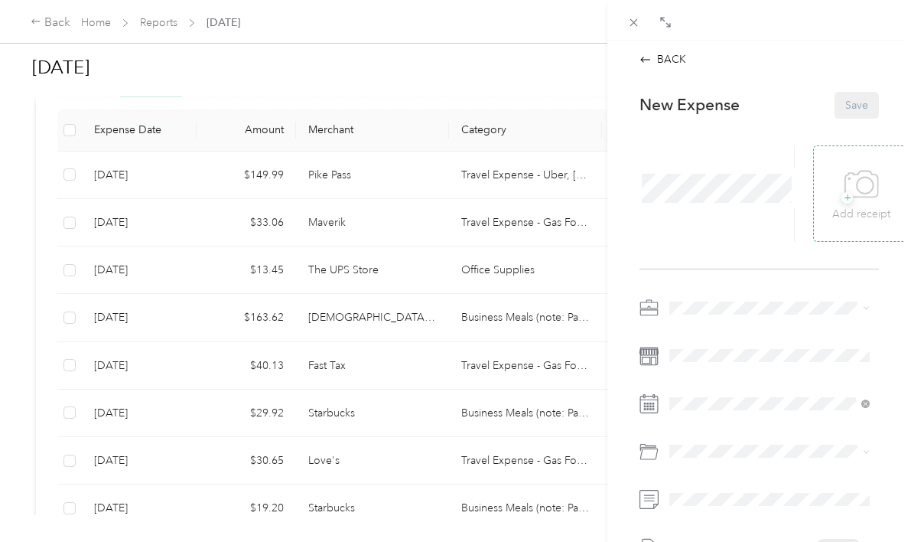
click at [880, 210] on p "Add receipt" at bounding box center [861, 214] width 58 height 17
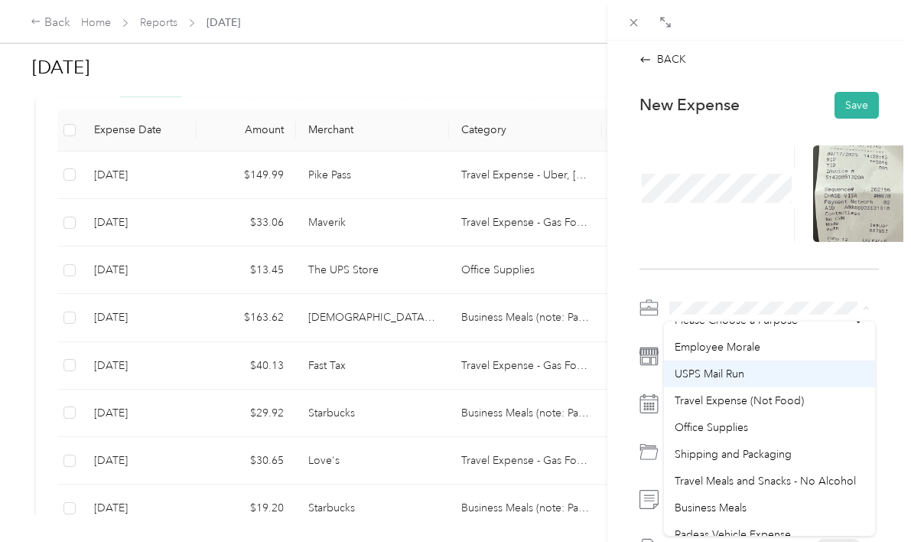
scroll to position [18, 0]
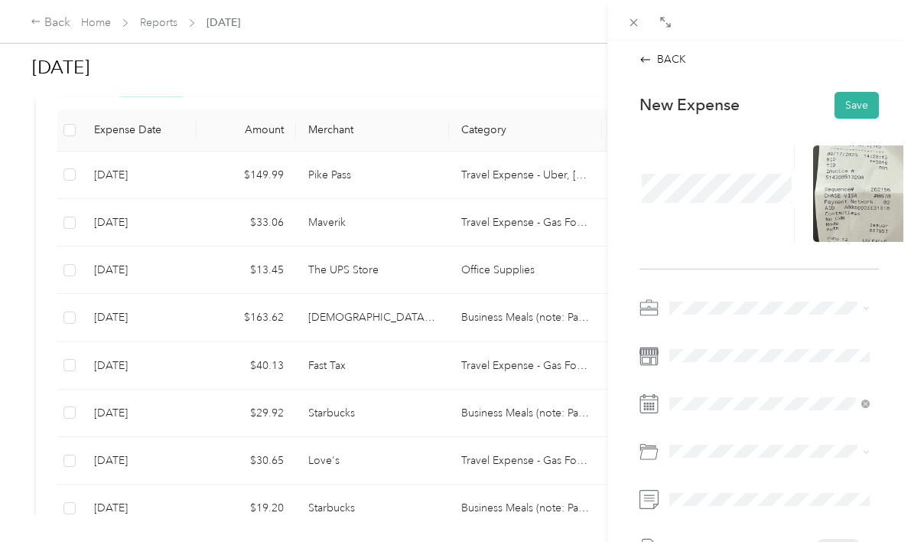
click at [732, 394] on span "Travel Expense (Not Food)" at bounding box center [739, 395] width 129 height 13
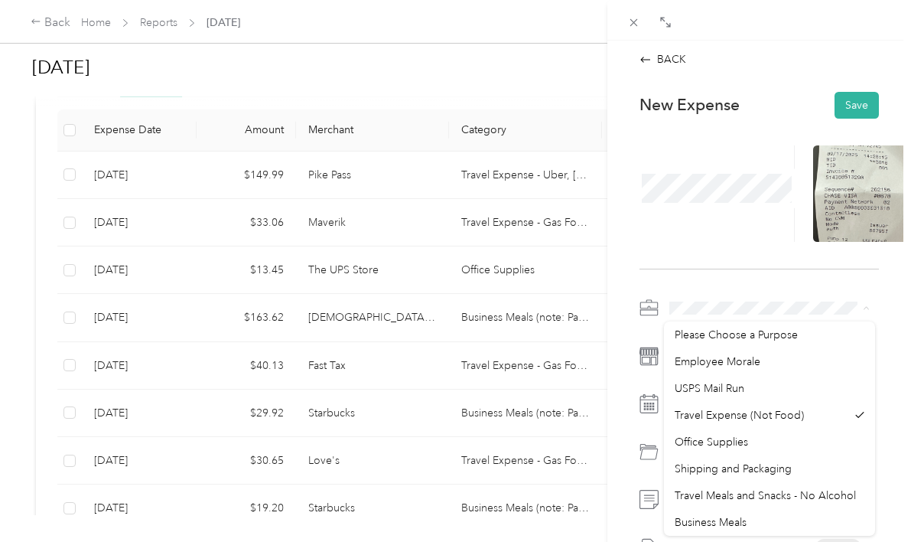
scroll to position [0, 0]
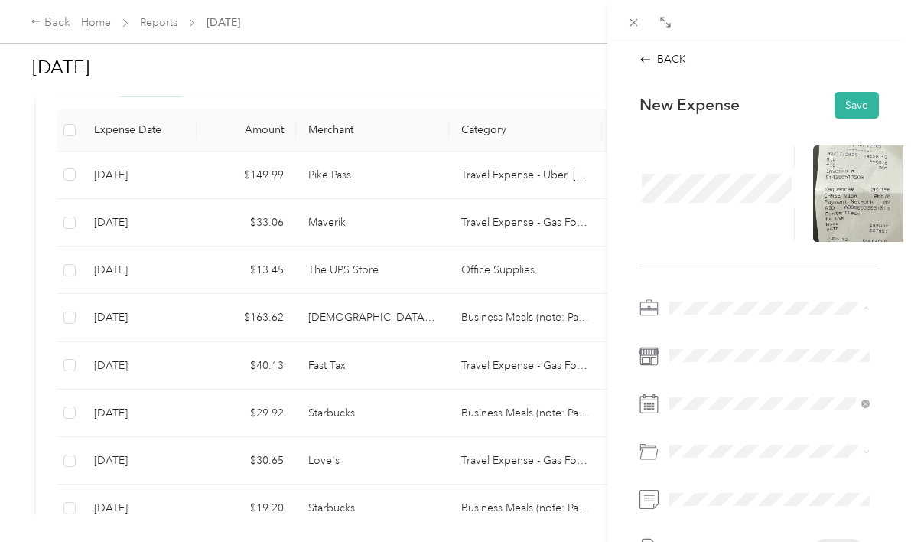
click at [640, 335] on div "September 1 Draft" at bounding box center [758, 456] width 239 height 320
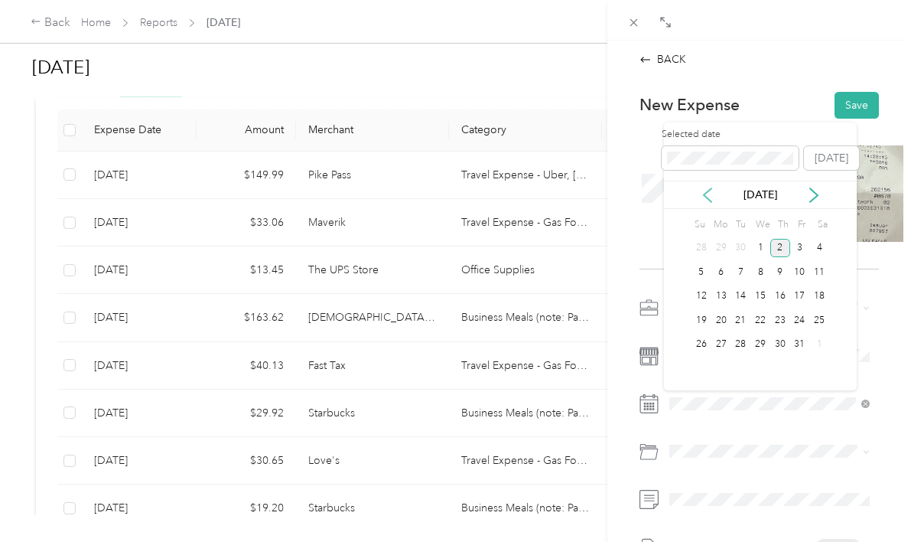
click at [705, 194] on icon at bounding box center [707, 194] width 15 height 15
click at [765, 296] on div "17" at bounding box center [760, 296] width 20 height 19
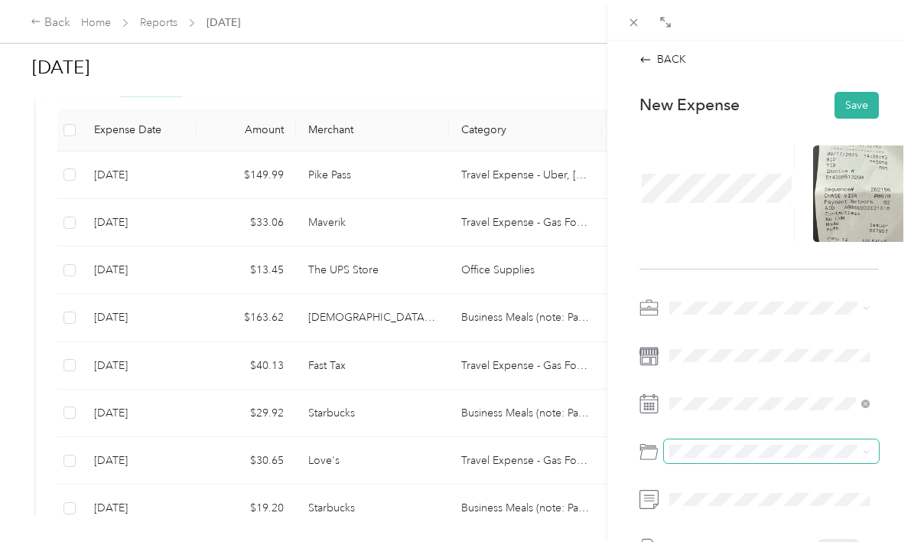
click at [731, 442] on span at bounding box center [771, 451] width 215 height 24
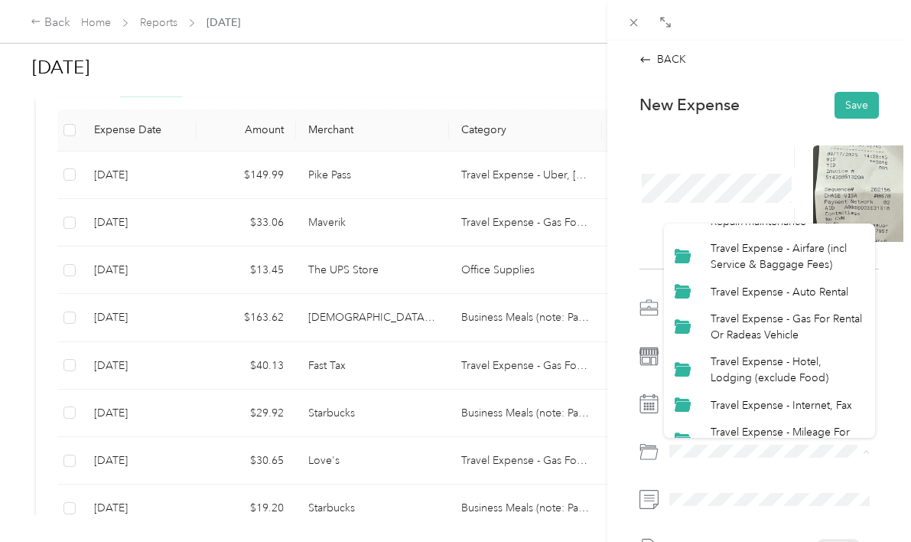
scroll to position [162, 0]
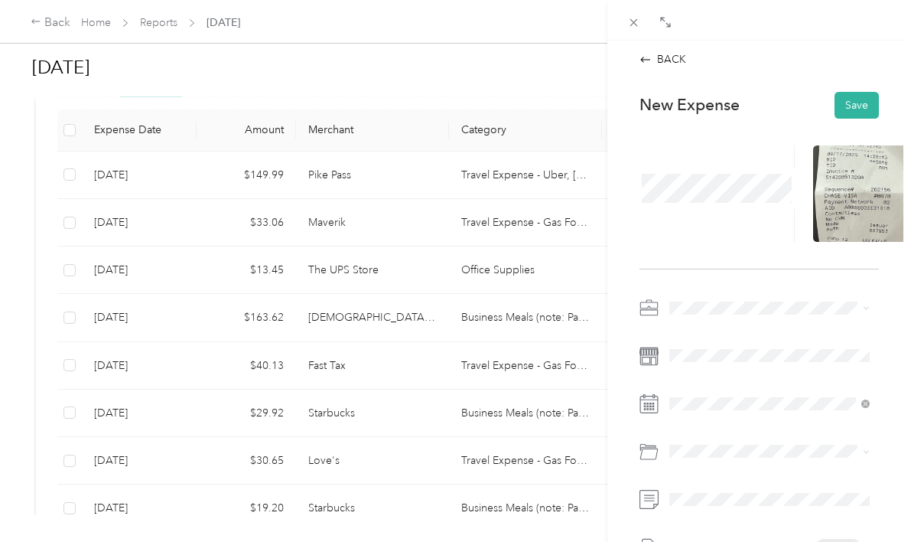
click at [756, 327] on span "Travel Expense - Gas For Rental Or Radeas Vehicle" at bounding box center [786, 320] width 151 height 29
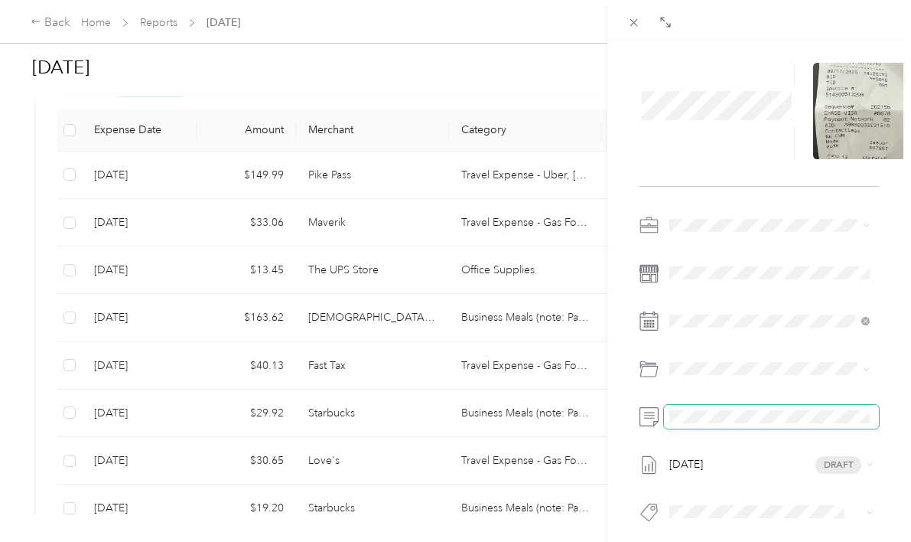
scroll to position [97, 0]
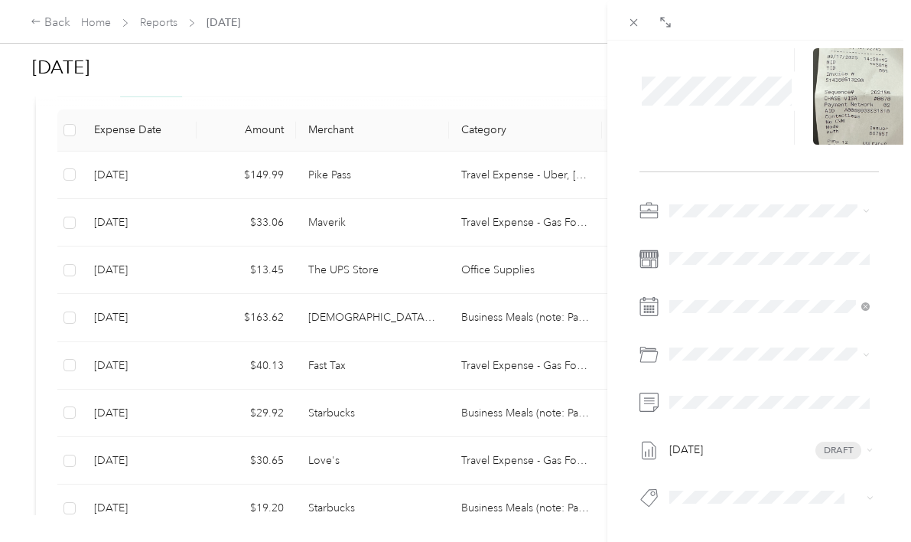
click at [628, 426] on div "New Expense Save September 1 Draft" at bounding box center [759, 278] width 272 height 588
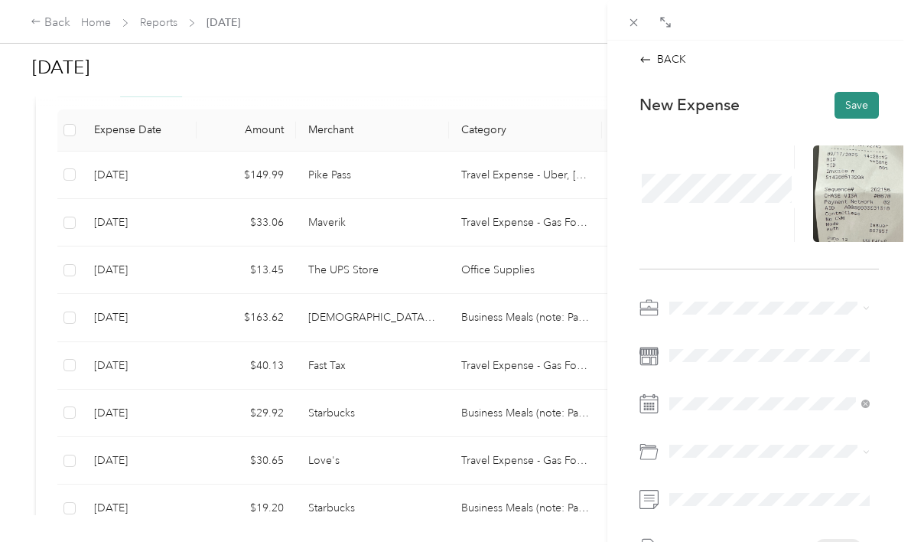
scroll to position [0, 0]
click at [841, 106] on button "Save" at bounding box center [856, 105] width 44 height 27
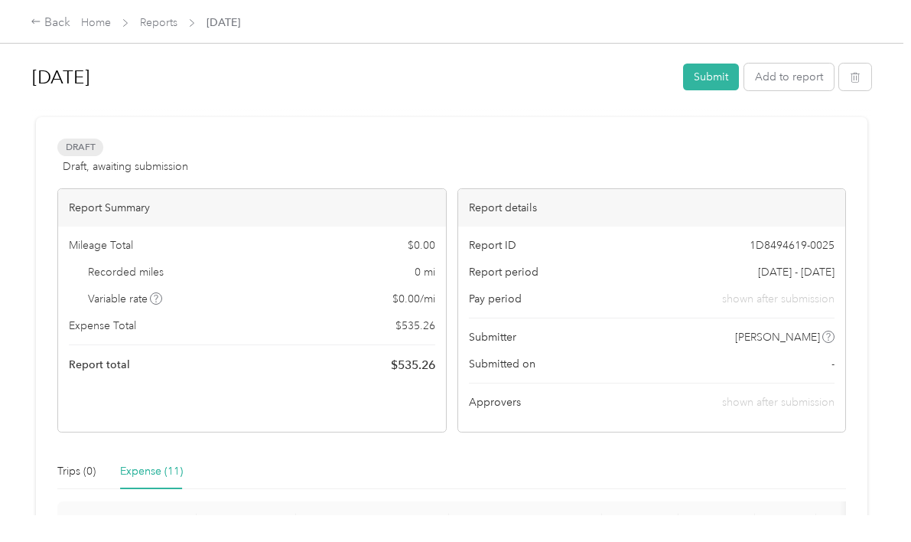
click at [142, 82] on h1 "September 1" at bounding box center [352, 77] width 640 height 37
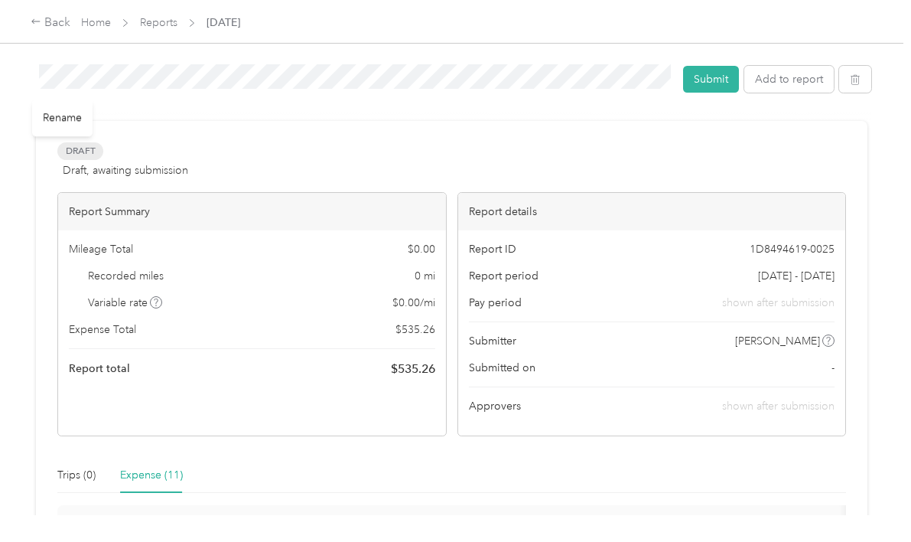
click at [209, 116] on div at bounding box center [451, 114] width 839 height 16
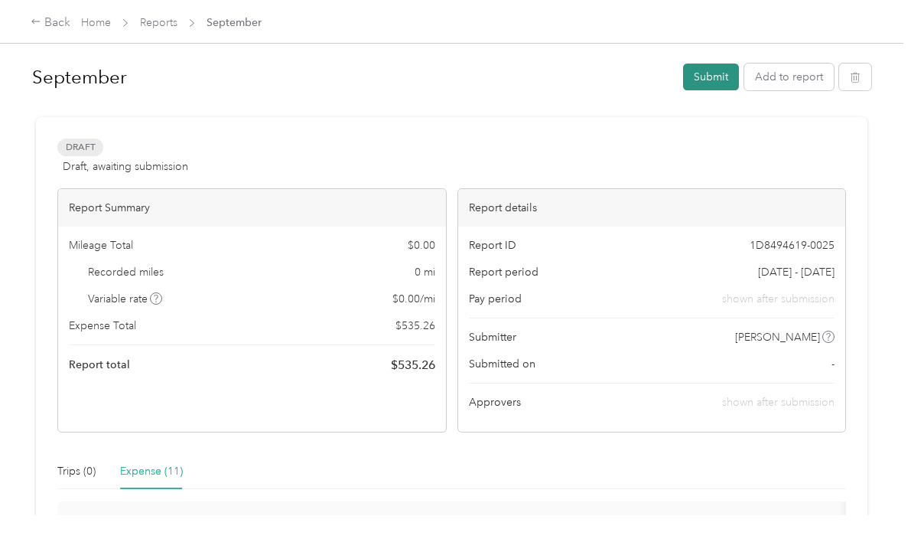
click at [717, 76] on button "Submit" at bounding box center [711, 76] width 56 height 27
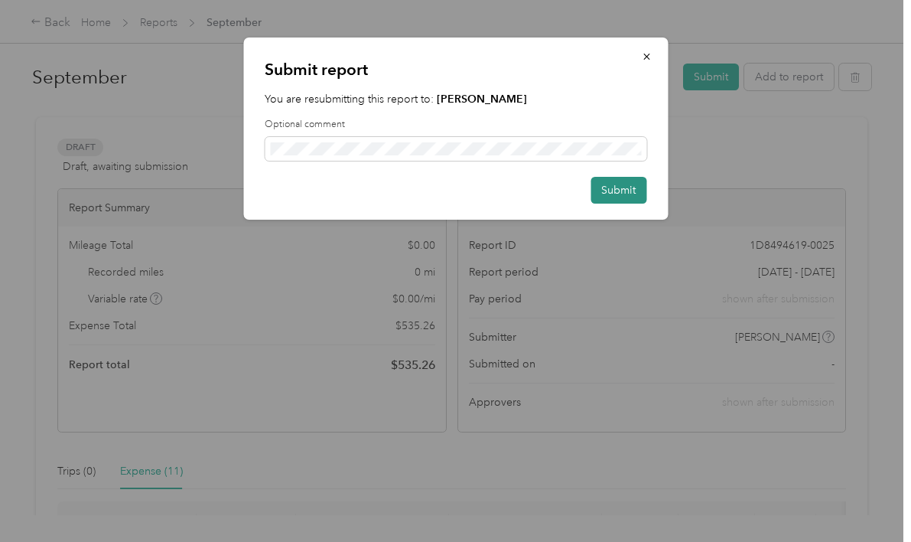
click at [626, 190] on button "Submit" at bounding box center [618, 190] width 56 height 27
